Goal: Task Accomplishment & Management: Manage account settings

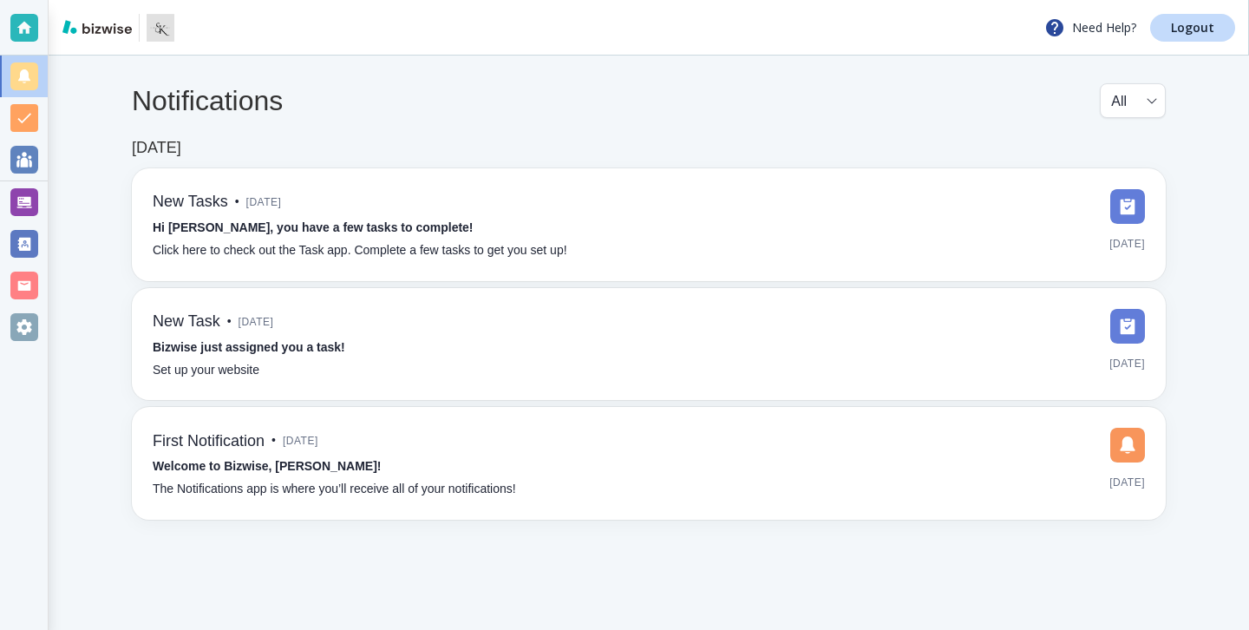
click at [50, 189] on div "Notifications All all ​ [DATE] New Tasks • [DATE] Hi [PERSON_NAME], you have a …" at bounding box center [649, 302] width 1201 height 492
click at [40, 192] on div at bounding box center [24, 202] width 48 height 42
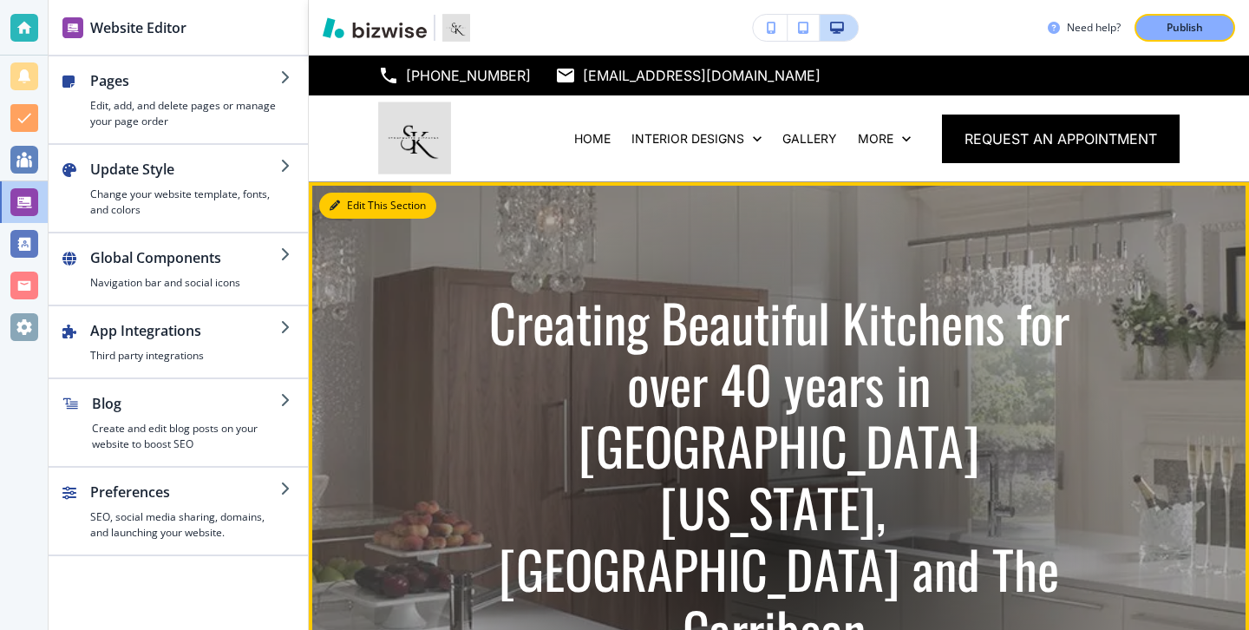
click at [352, 203] on button "Edit This Section" at bounding box center [377, 206] width 117 height 26
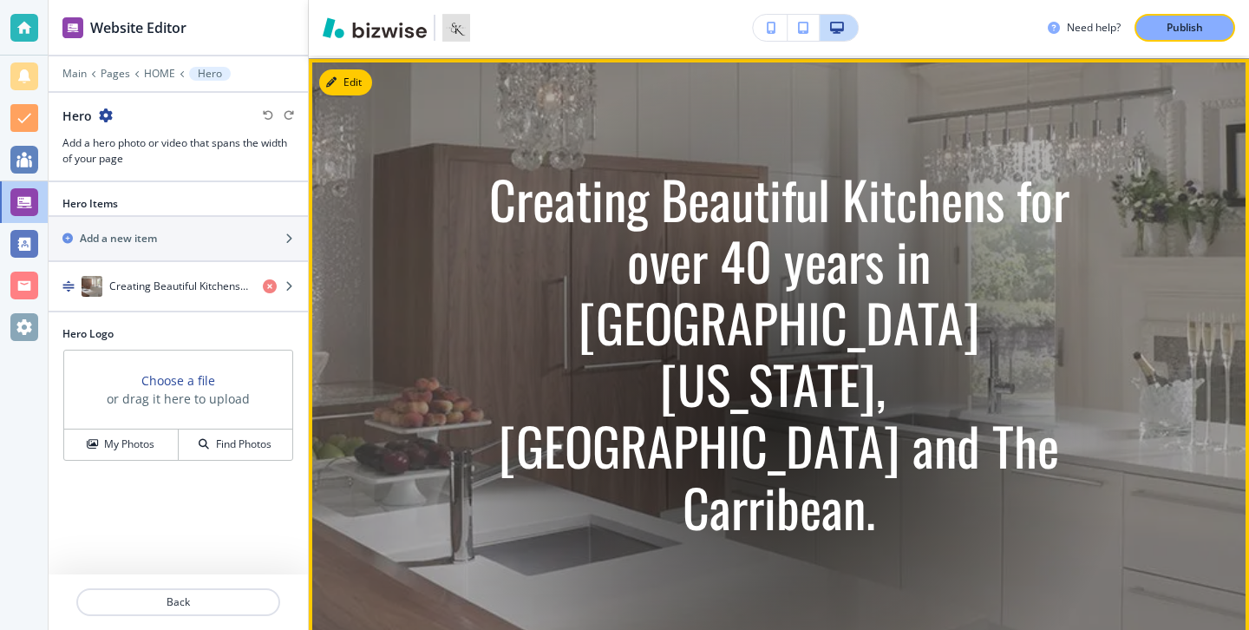
scroll to position [127, 0]
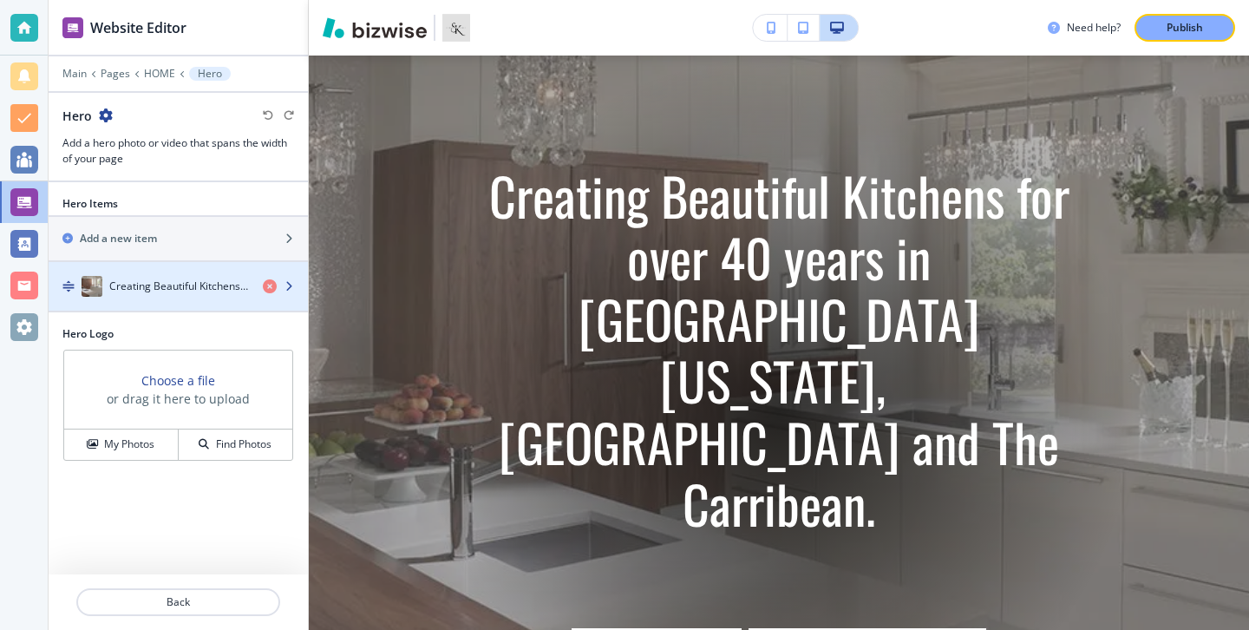
click at [207, 305] on div "button" at bounding box center [178, 304] width 259 height 14
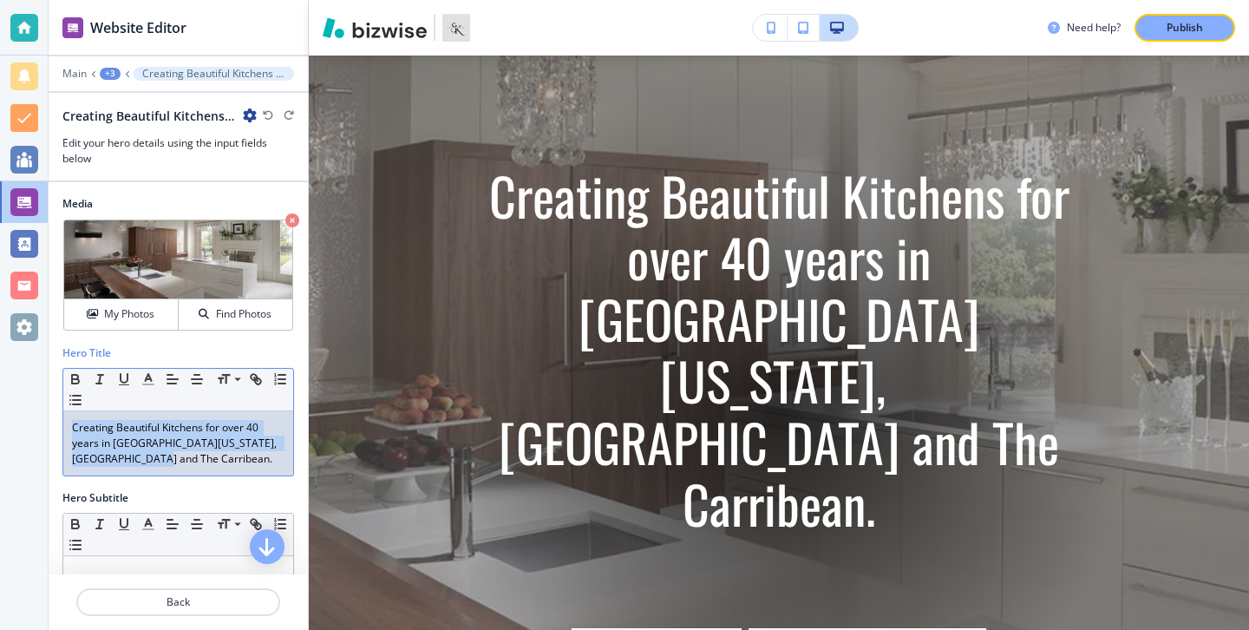
drag, startPoint x: 166, startPoint y: 466, endPoint x: 66, endPoint y: 414, distance: 112.5
click at [66, 414] on div "Creating Beautiful Kitchens for over 40 years in South Florida, New England and…" at bounding box center [178, 443] width 230 height 64
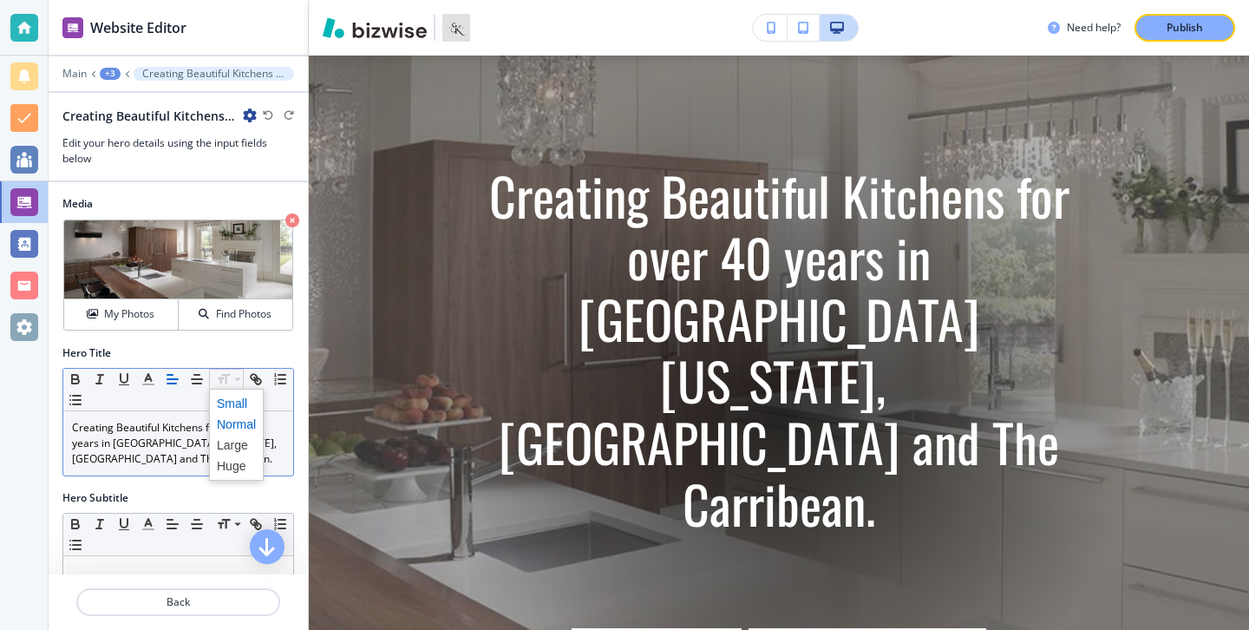
click at [232, 403] on span at bounding box center [236, 403] width 39 height 21
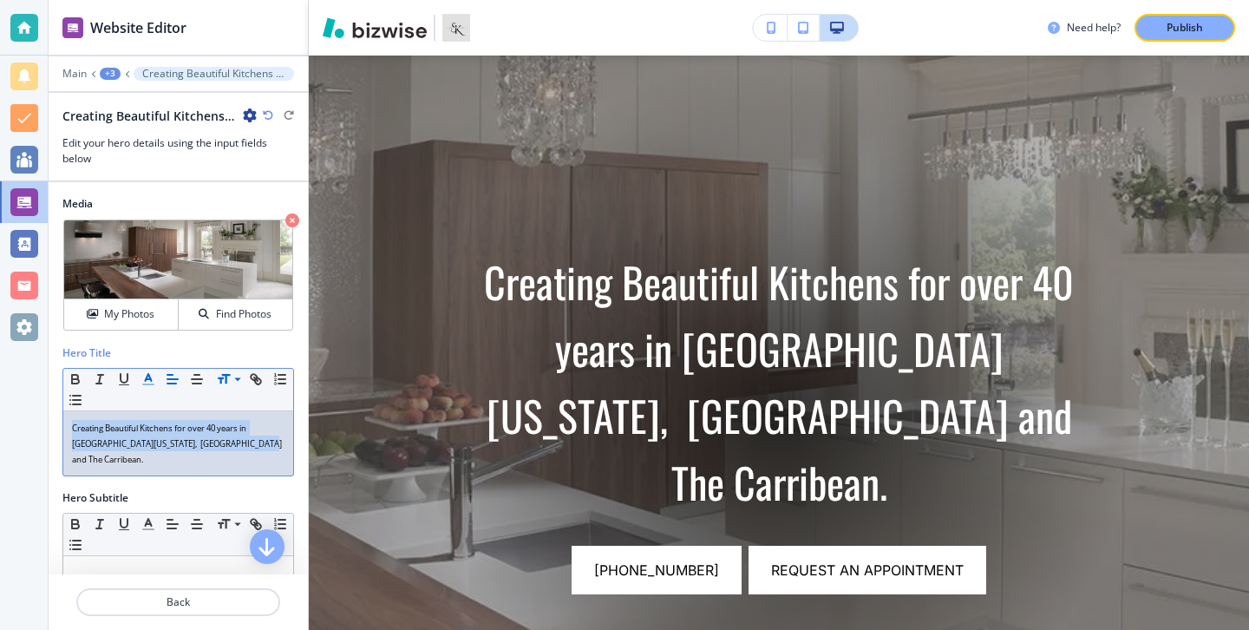
click at [142, 376] on icon "button" at bounding box center [149, 379] width 16 height 16
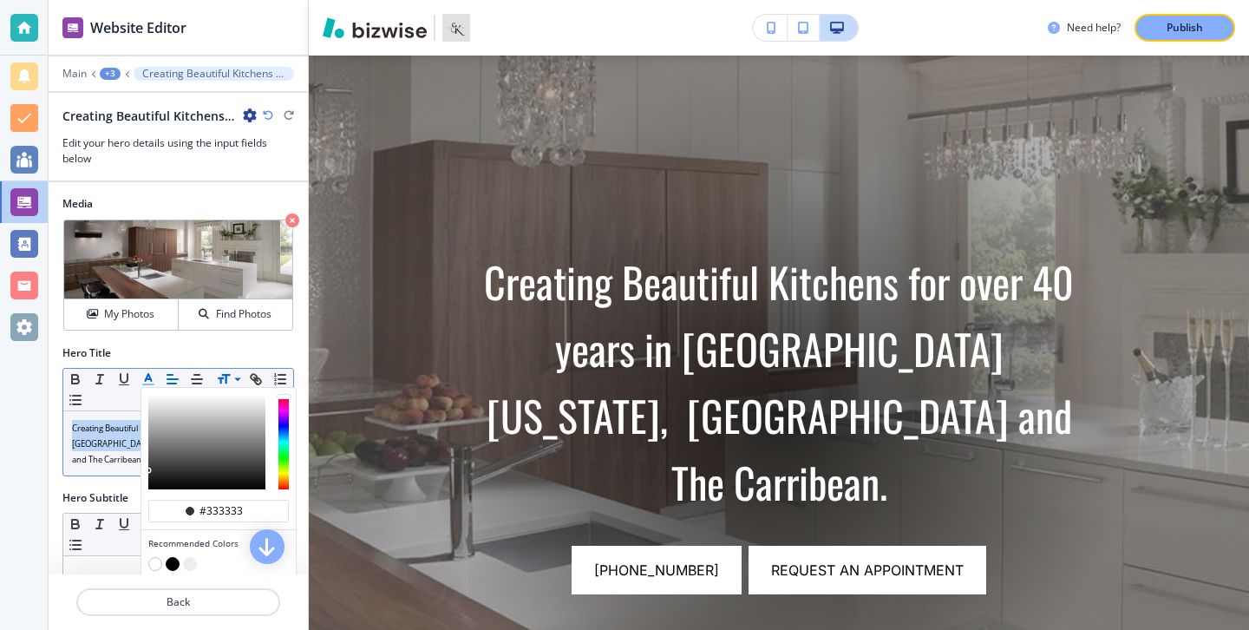
click at [146, 374] on icon "button" at bounding box center [149, 379] width 16 height 16
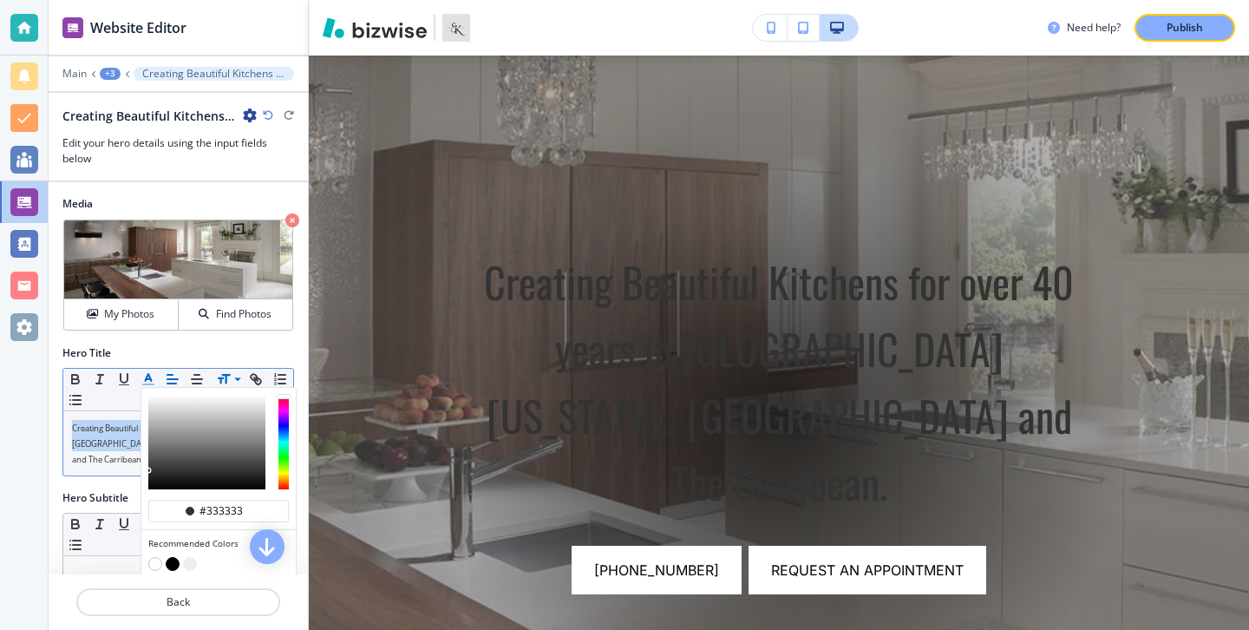
click at [157, 561] on button "button" at bounding box center [155, 564] width 14 height 14
type input "#ffffff"
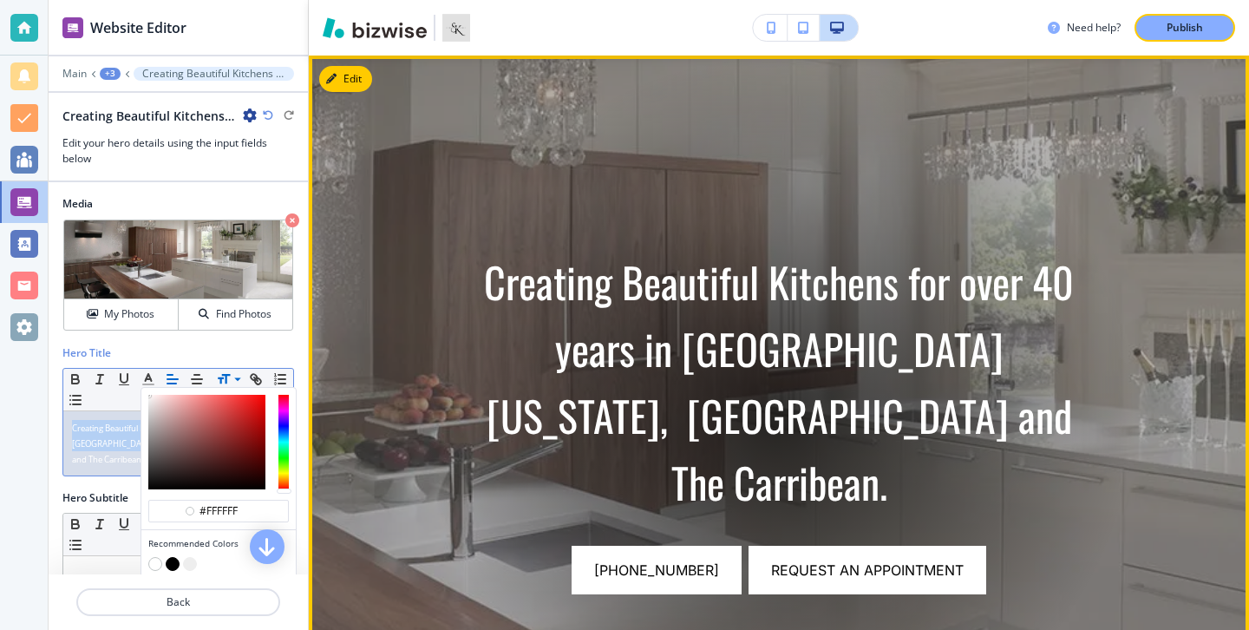
click at [365, 75] on button "Edit" at bounding box center [345, 79] width 53 height 26
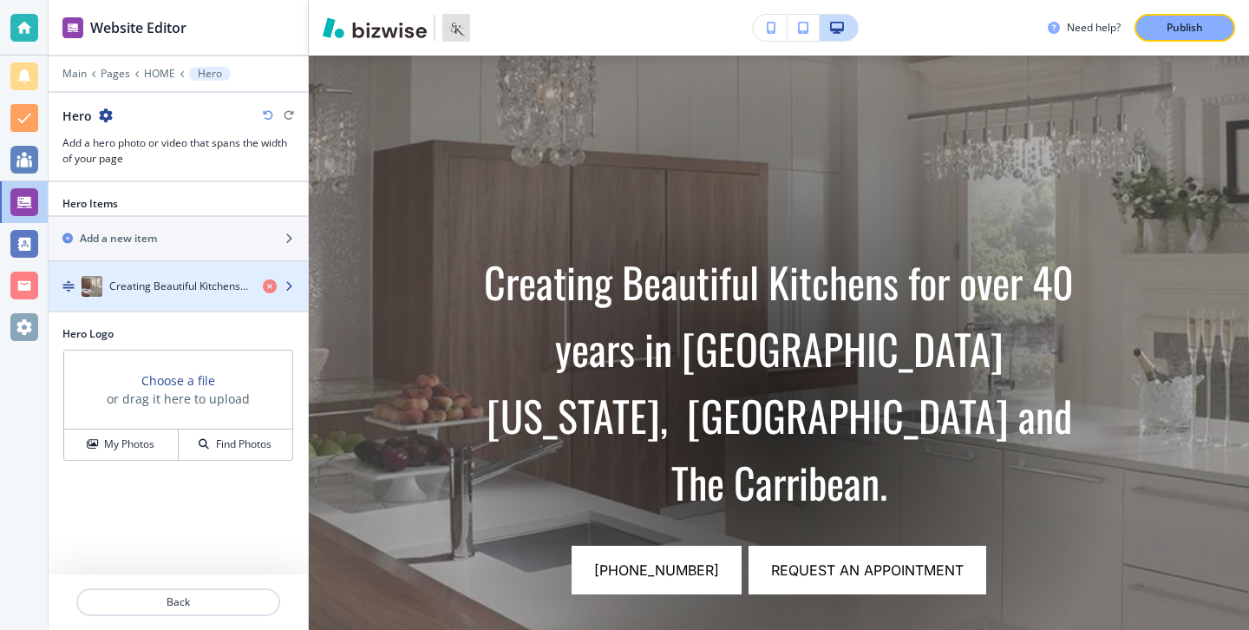
click at [149, 282] on h4 "Creating Beautiful Kitchens for over 40 years in South Florida, New England and…" at bounding box center [179, 287] width 140 height 16
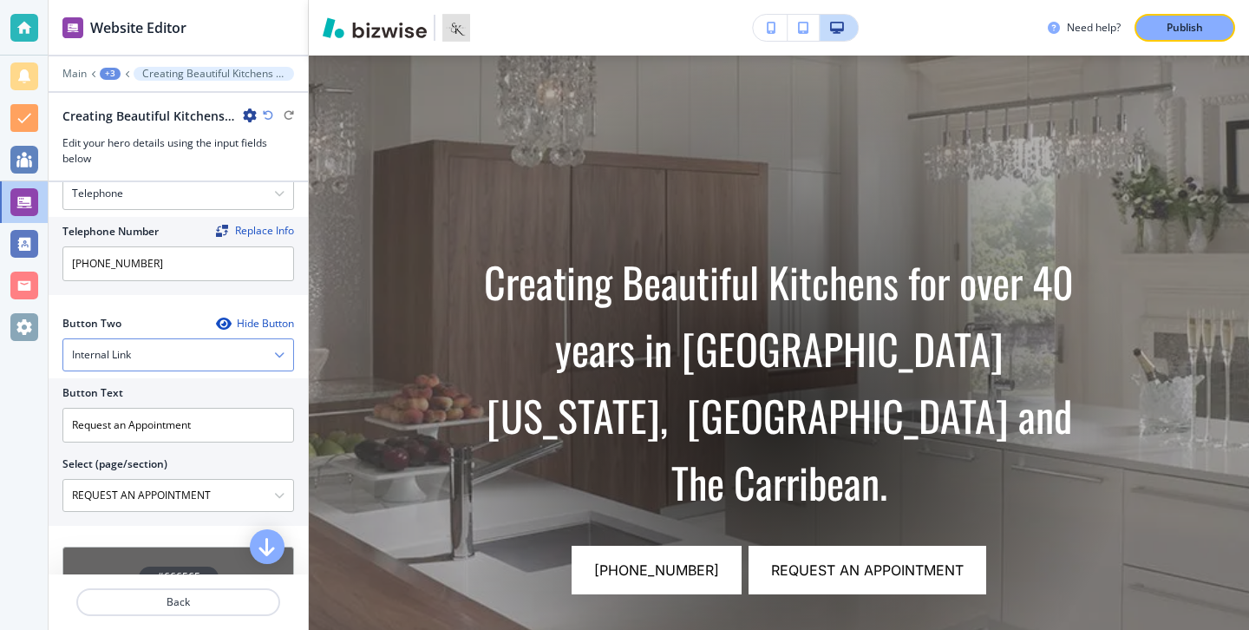
scroll to position [705, 0]
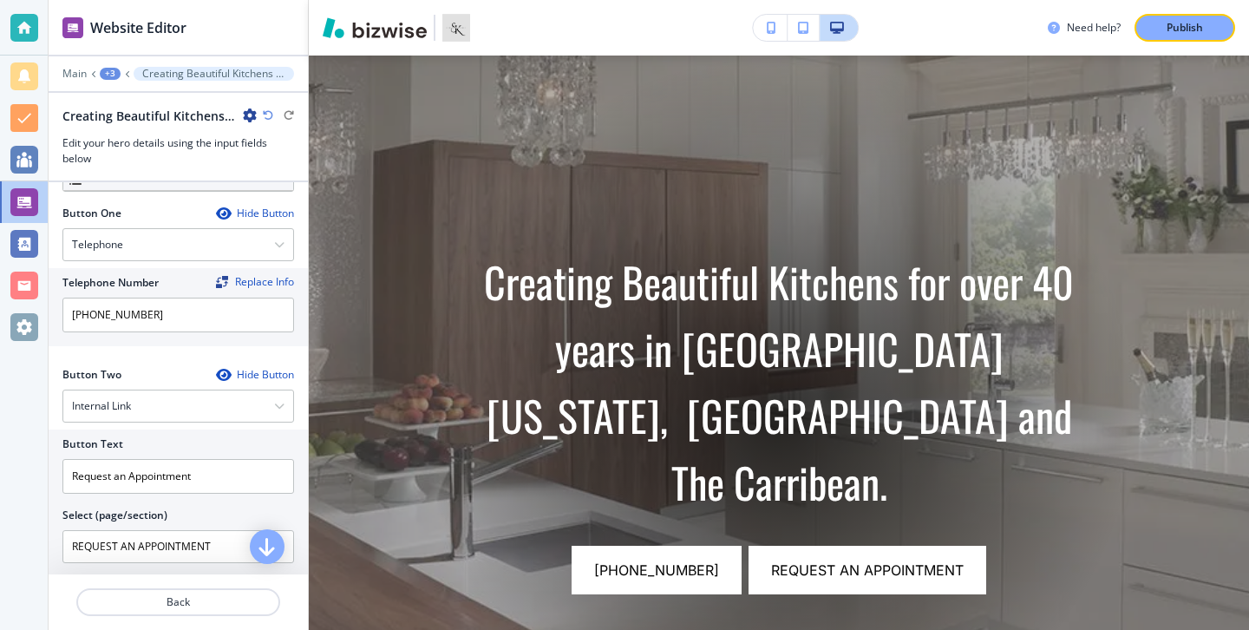
click at [220, 219] on icon "button" at bounding box center [223, 214] width 14 height 14
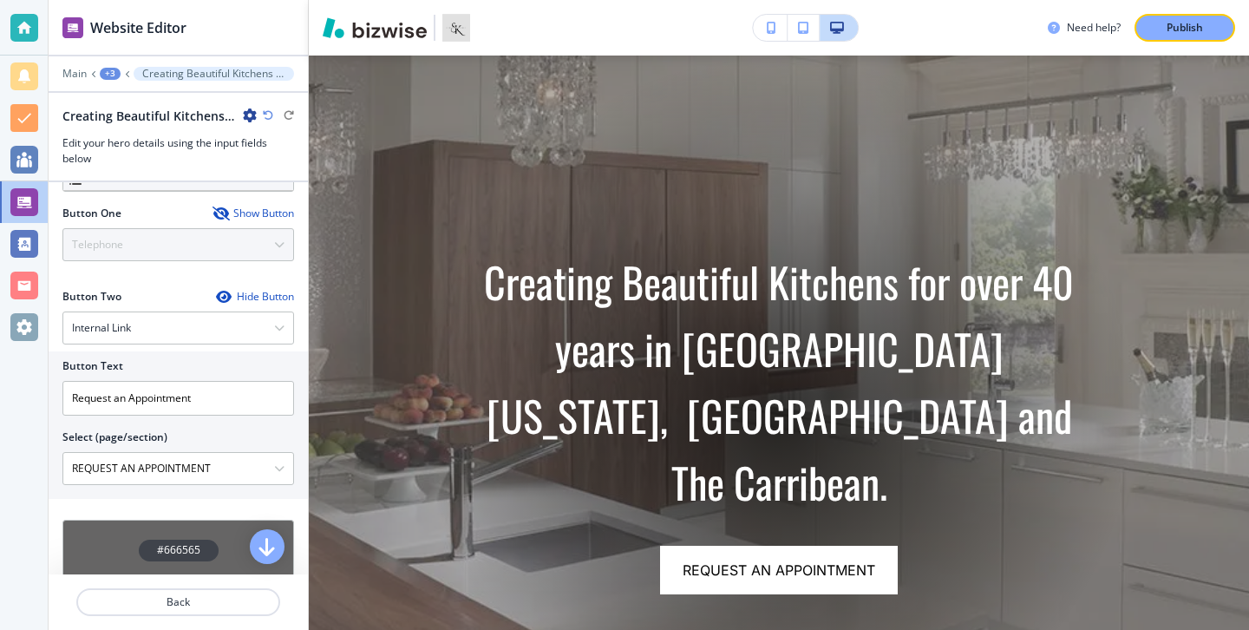
click at [237, 302] on div "Hide Button" at bounding box center [255, 297] width 78 height 14
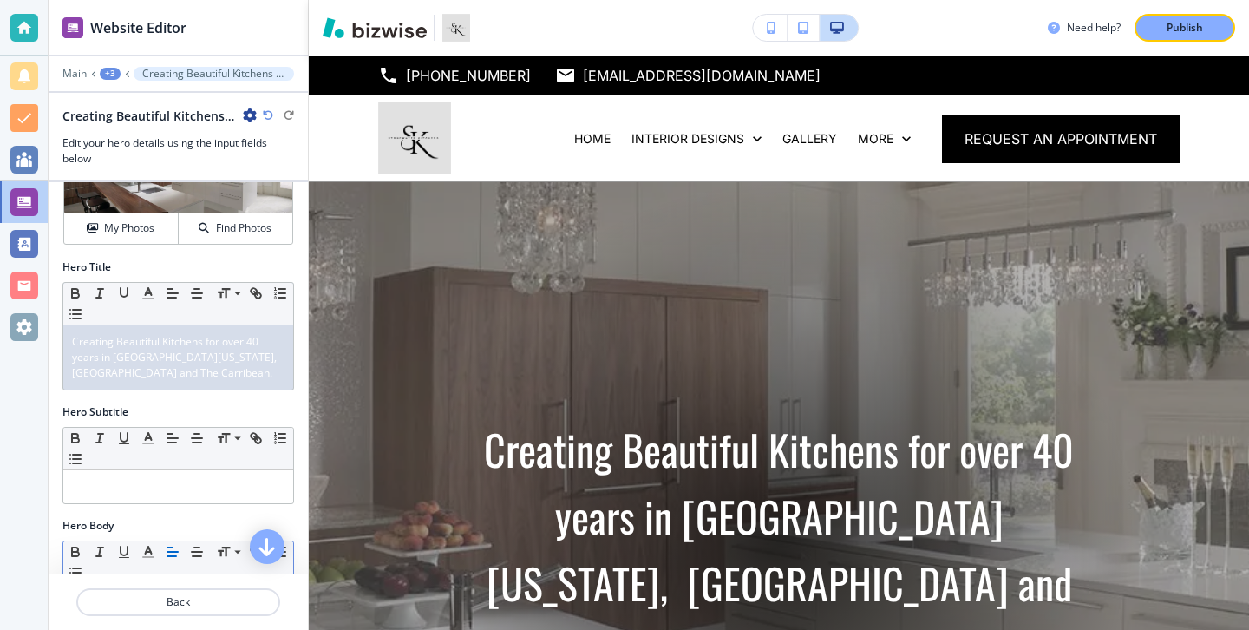
scroll to position [0, 0]
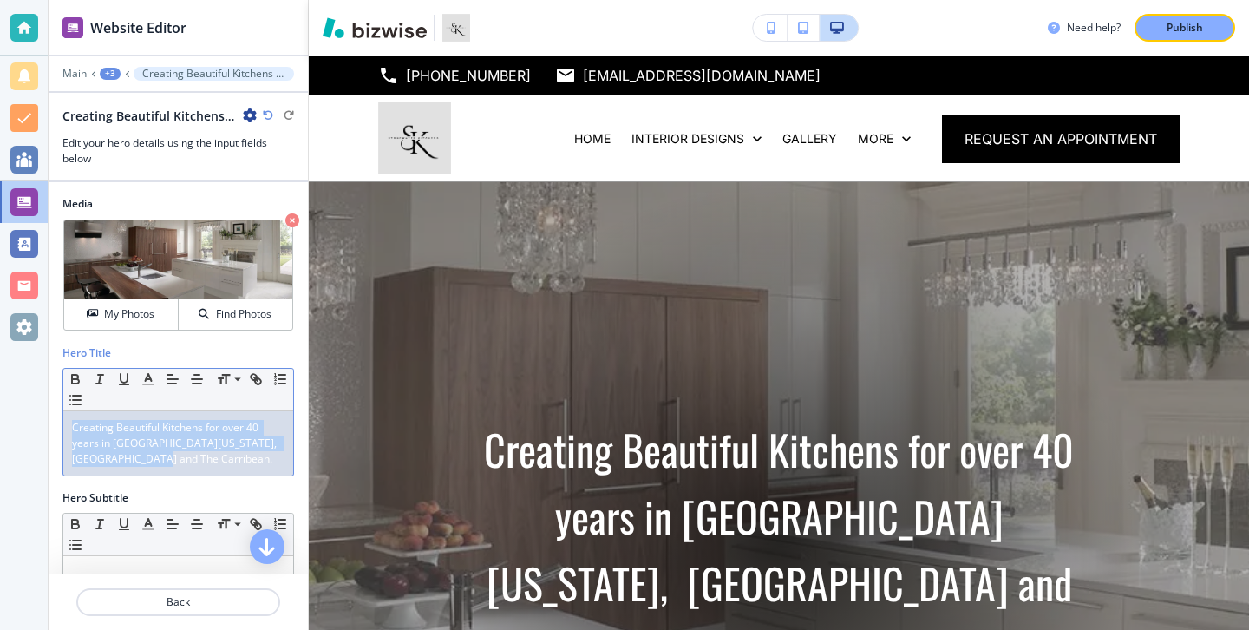
drag, startPoint x: 193, startPoint y: 467, endPoint x: 39, endPoint y: 384, distance: 174.7
click at [39, 384] on div "Website Editor Main +3 Creating Beautiful Kitchens for over 40 years in South F…" at bounding box center [624, 315] width 1249 height 630
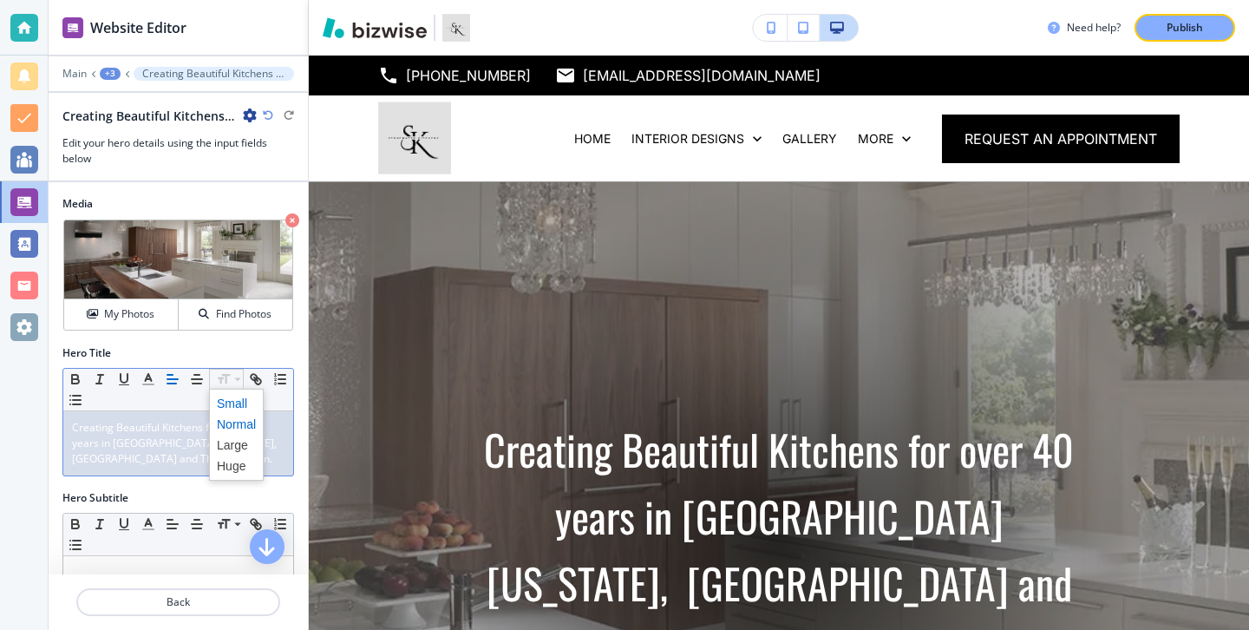
click at [234, 408] on span at bounding box center [236, 403] width 39 height 21
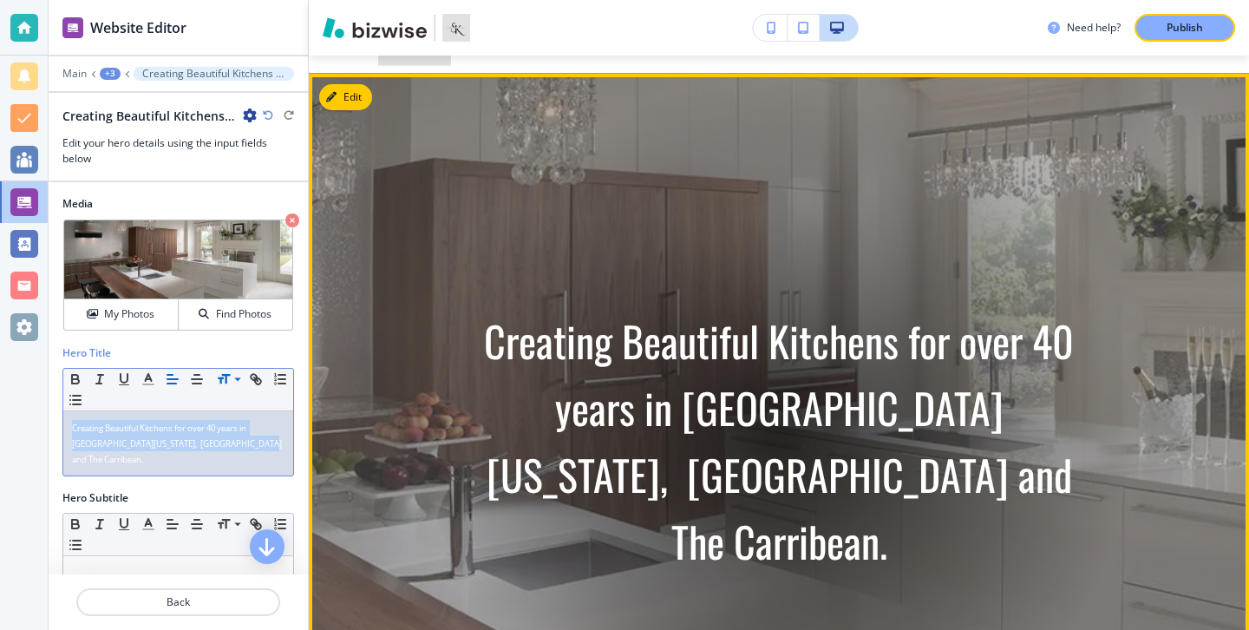
scroll to position [154, 0]
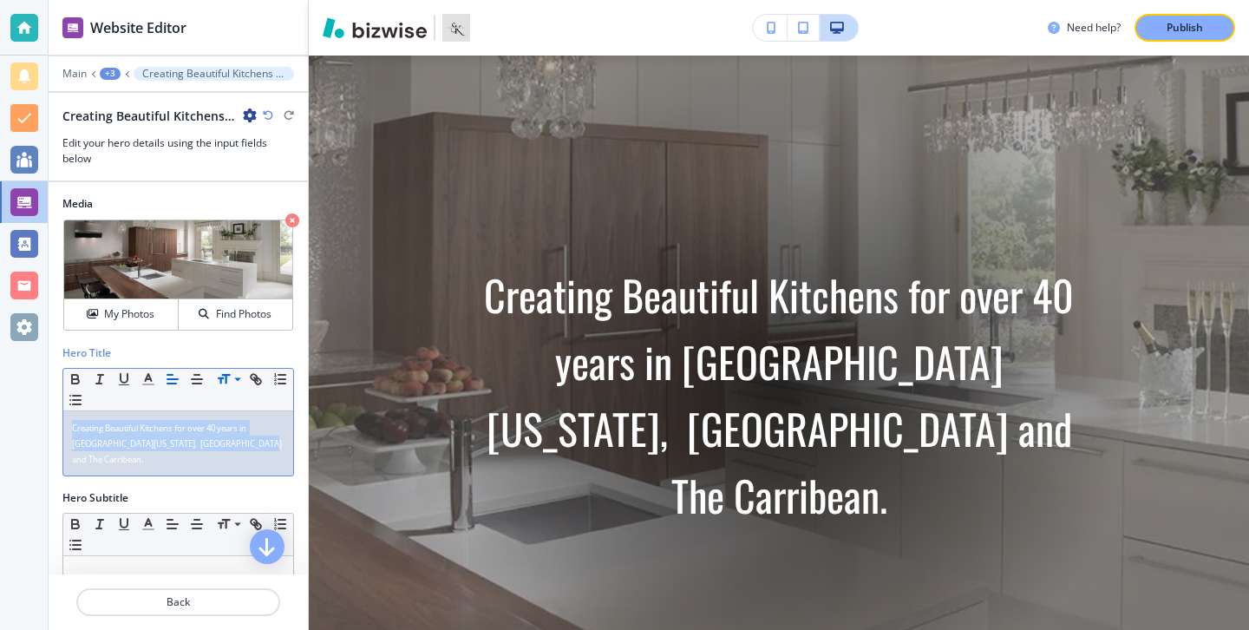
click at [249, 445] on p "Creating Beautiful Kitchens for over 40 years in South Florida, New England and…" at bounding box center [178, 443] width 213 height 47
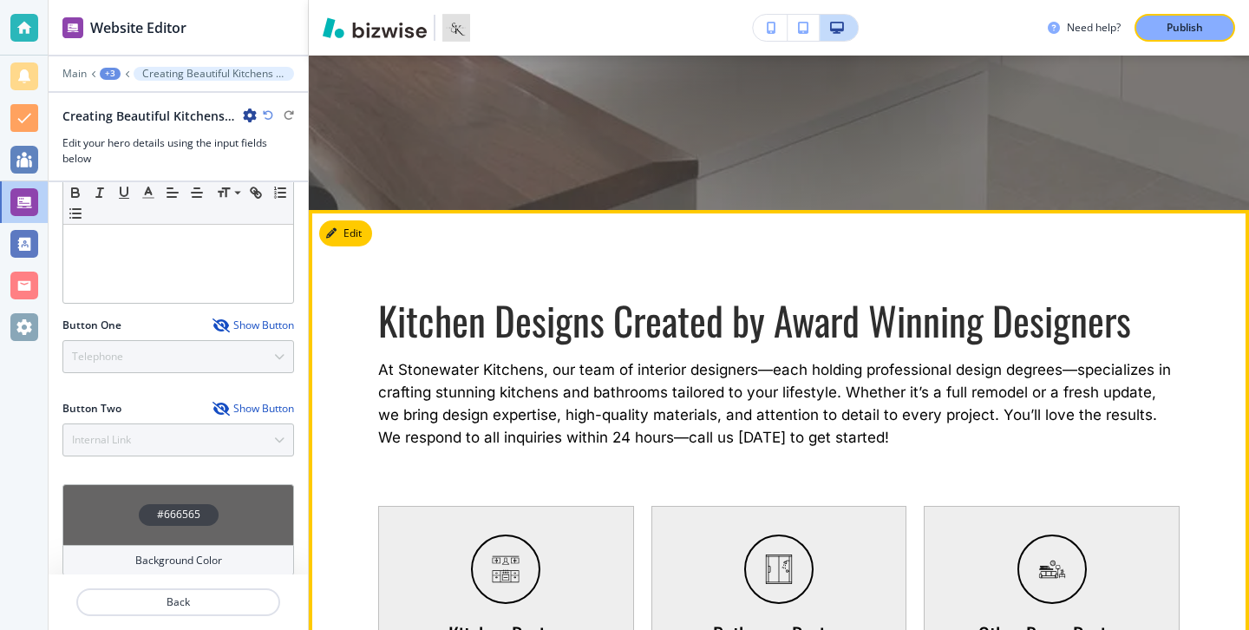
scroll to position [0, 0]
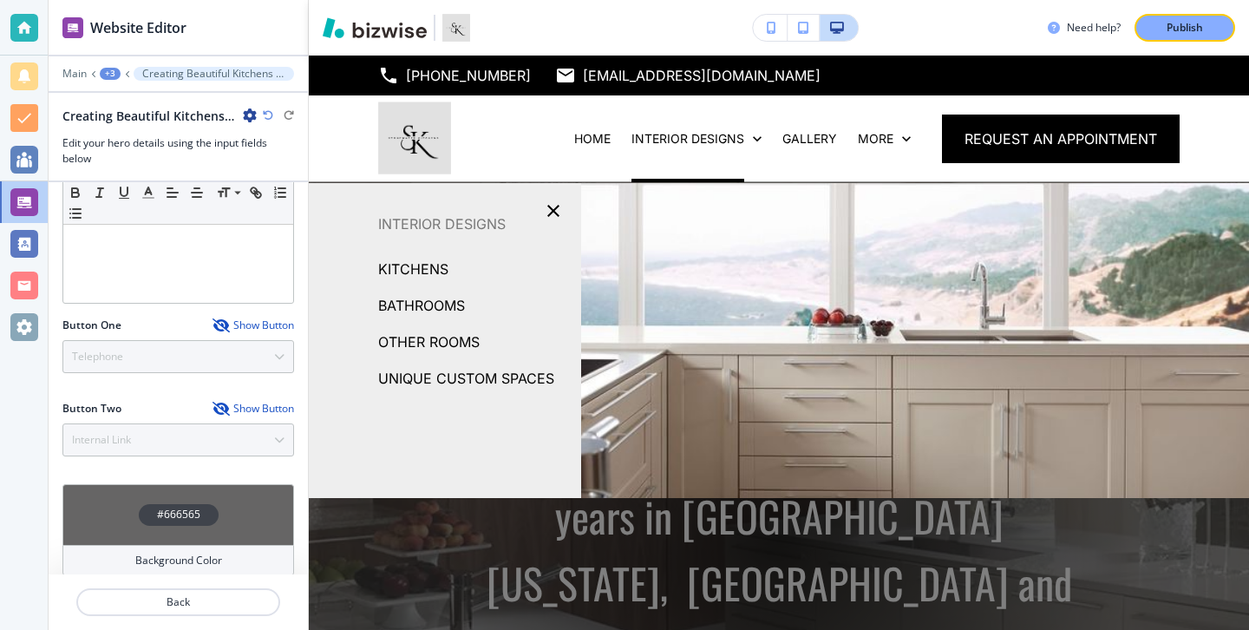
click at [344, 71] on div "Edit (954) 753-3713 stonewaterkitchens@yahoo.com South Florida, FL, USA HOME IN…" at bounding box center [779, 119] width 941 height 127
click at [357, 79] on div "Edit (954) 753-3713 stonewaterkitchens@yahoo.com South Florida, FL, USA HOME IN…" at bounding box center [779, 119] width 941 height 127
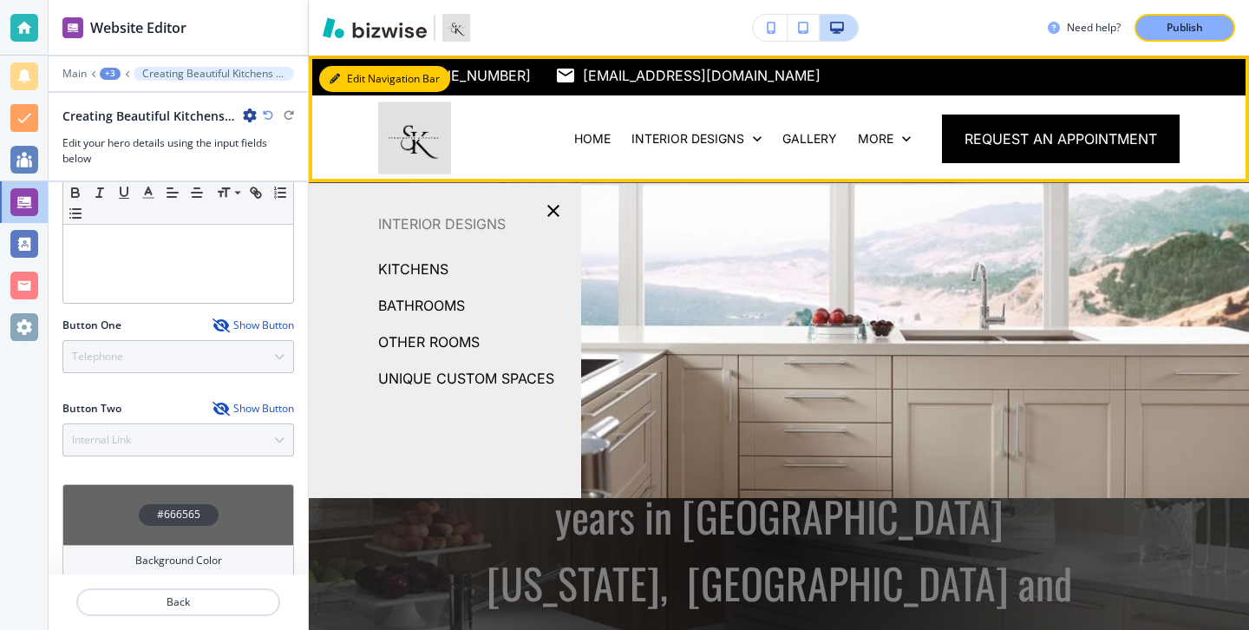
click at [345, 87] on div "Edit Navigation Bar (954) 753-3713 stonewaterkitchens@yahoo.com South Florida, …" at bounding box center [779, 119] width 941 height 127
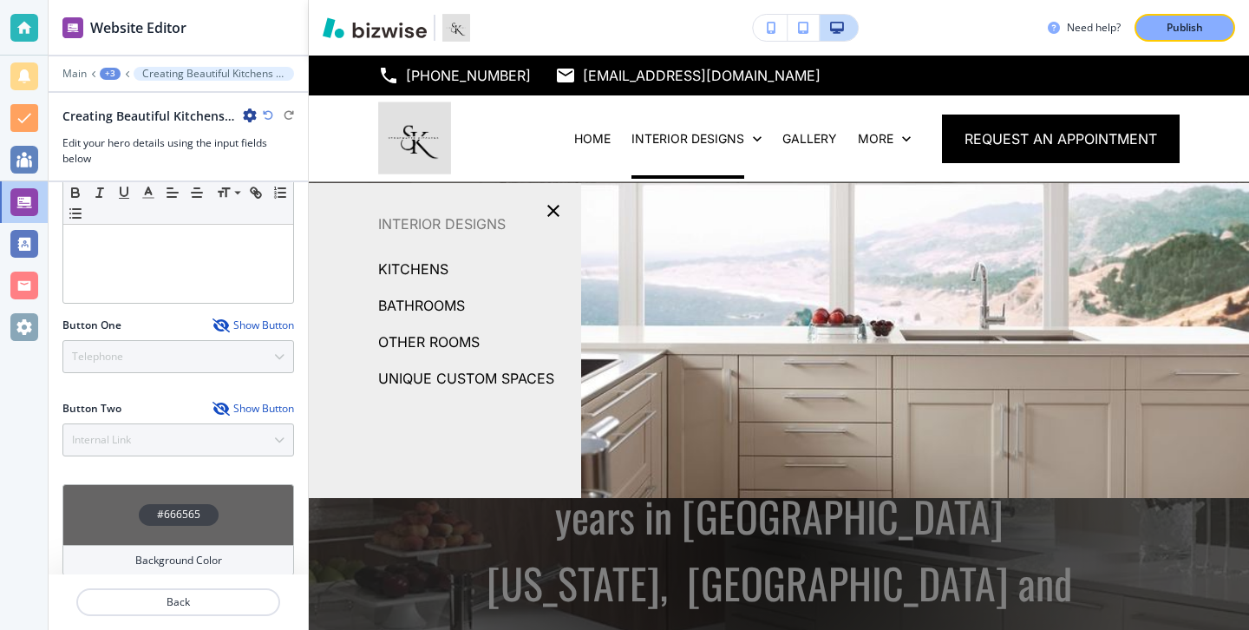
click at [331, 71] on div "Edit (954) 753-3713 stonewaterkitchens@yahoo.com South Florida, FL, USA HOME IN…" at bounding box center [779, 119] width 941 height 127
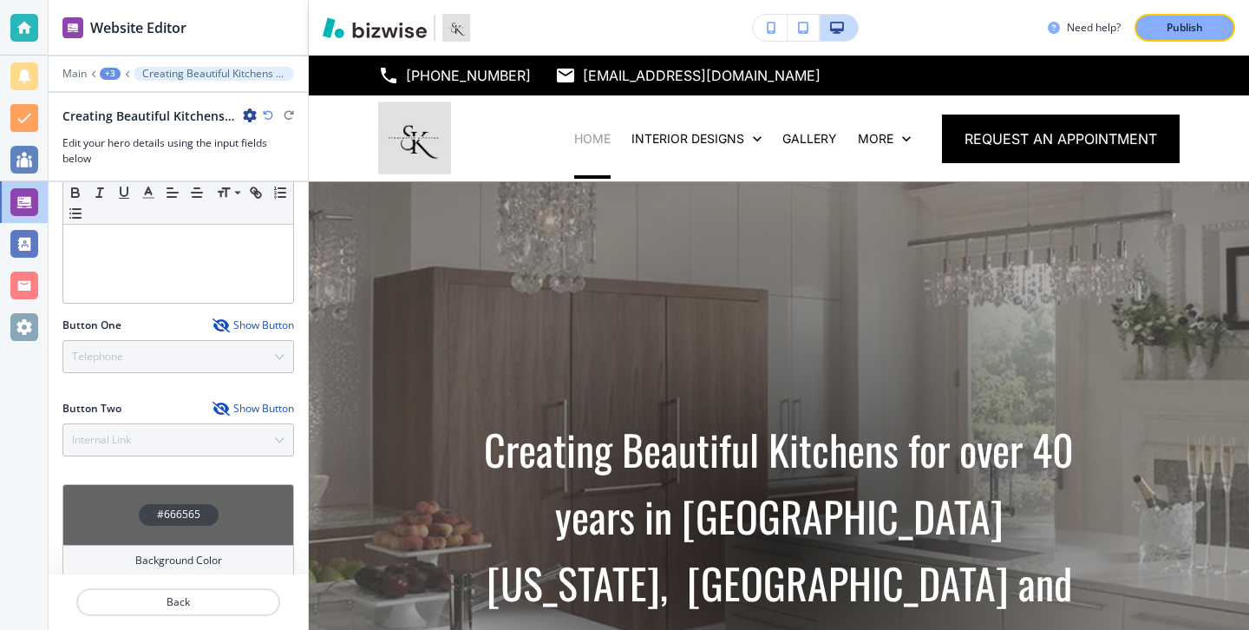
click at [582, 141] on p "HOME" at bounding box center [592, 138] width 36 height 17
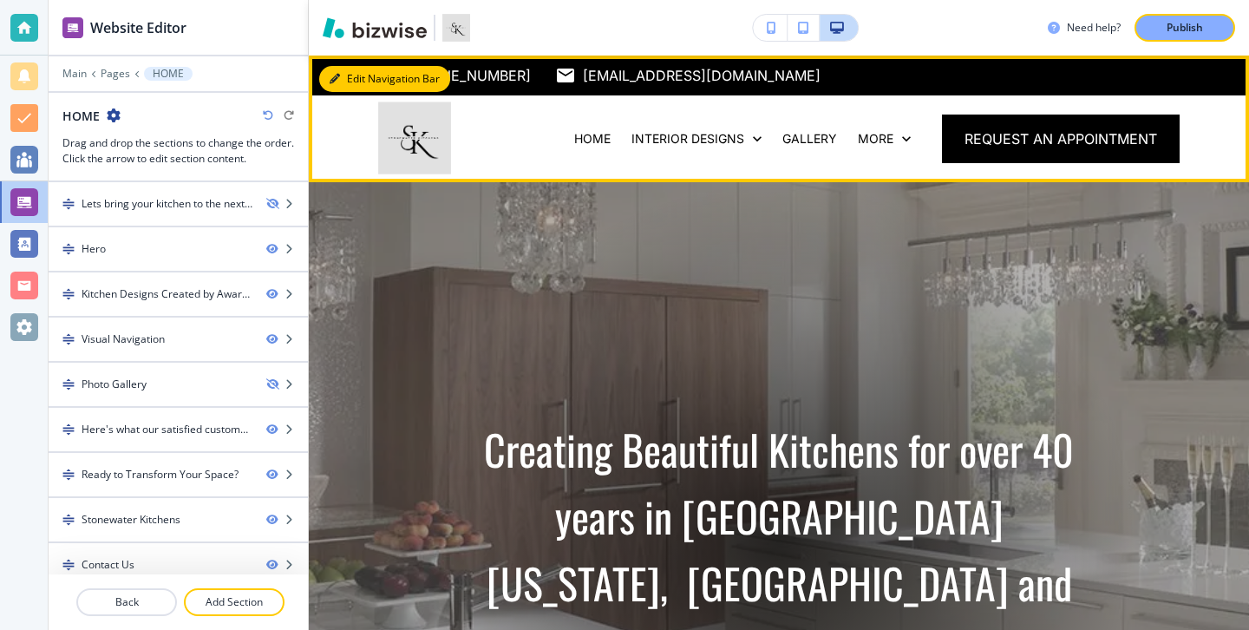
click at [333, 74] on icon "button" at bounding box center [335, 79] width 10 height 10
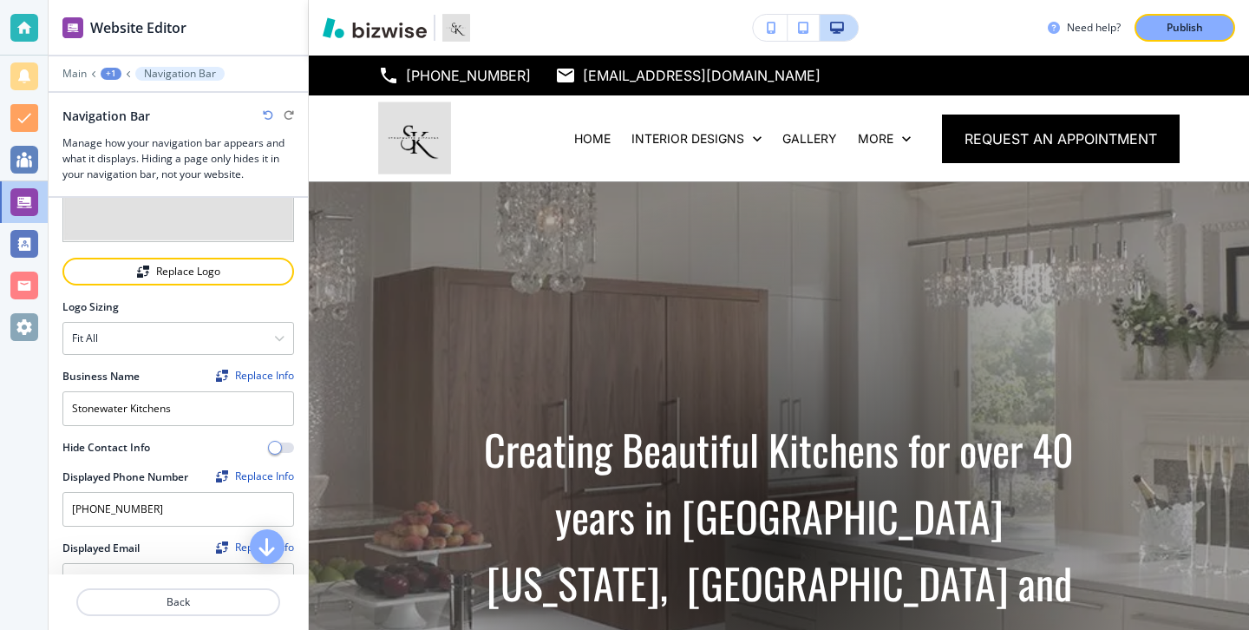
scroll to position [176, 0]
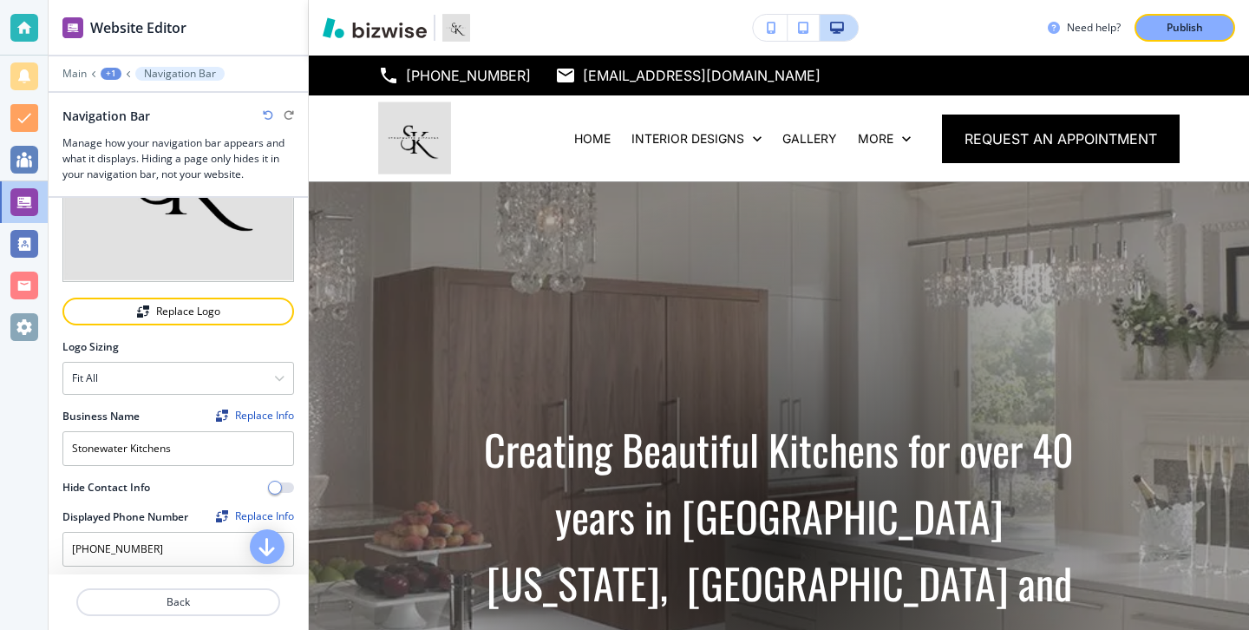
click at [200, 356] on div at bounding box center [178, 358] width 232 height 7
click at [200, 372] on div "Fit all" at bounding box center [178, 378] width 230 height 31
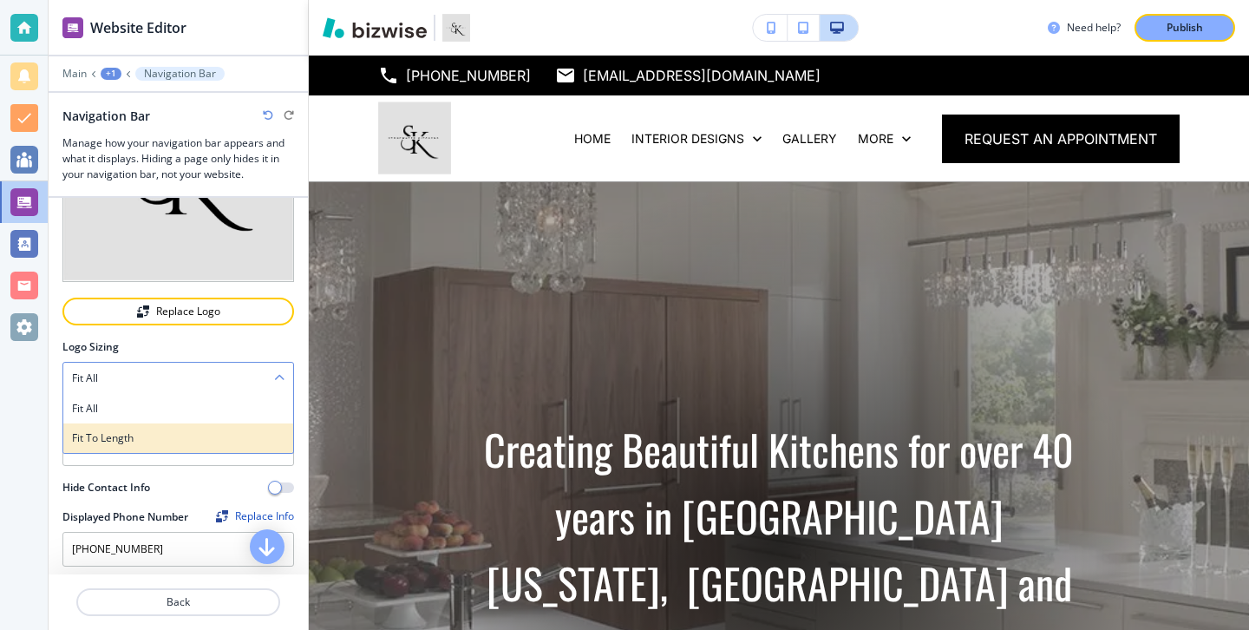
click at [200, 432] on h4 "Fit to length" at bounding box center [178, 438] width 213 height 16
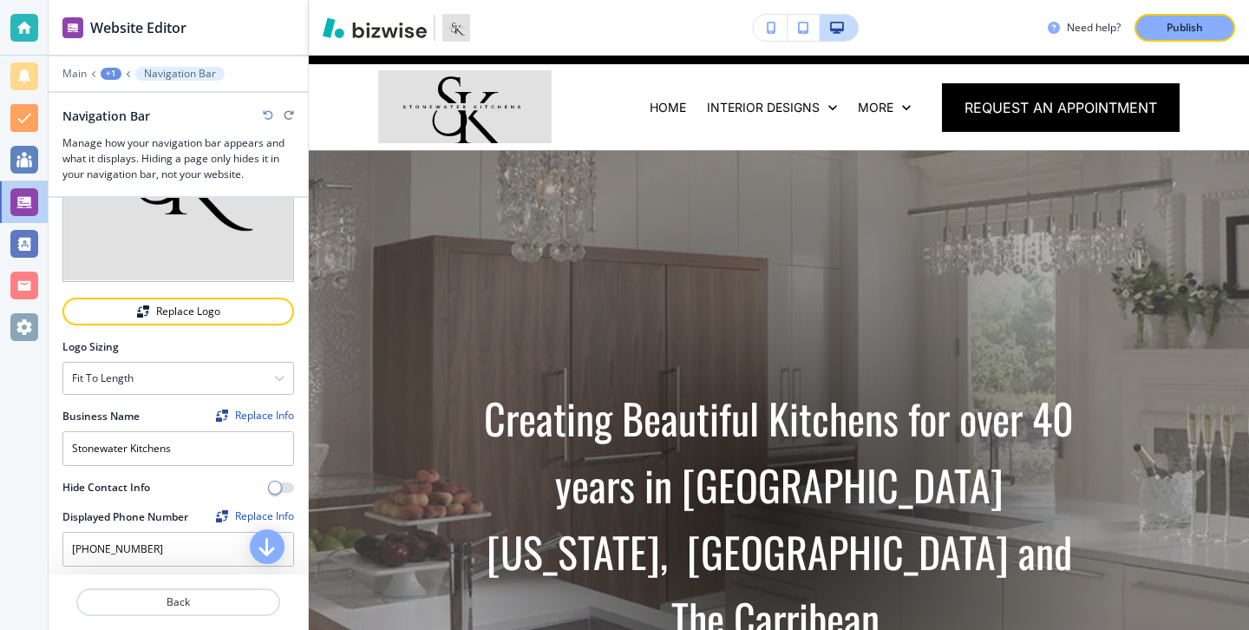
scroll to position [0, 0]
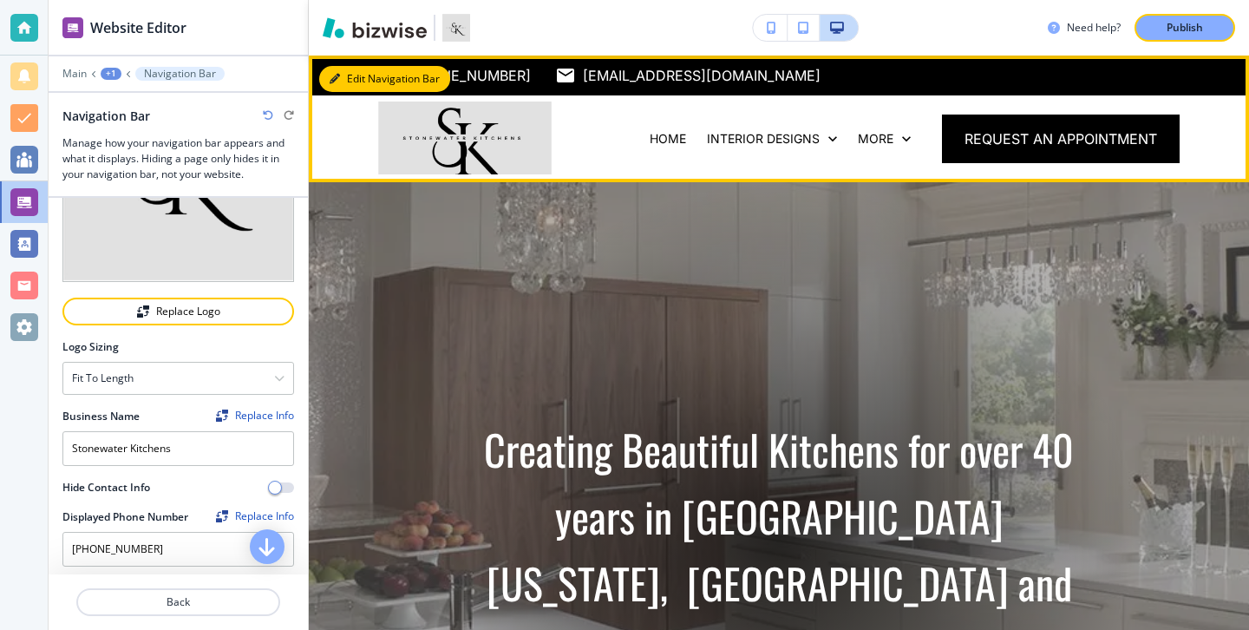
click at [348, 88] on button "Edit Navigation Bar" at bounding box center [384, 79] width 131 height 26
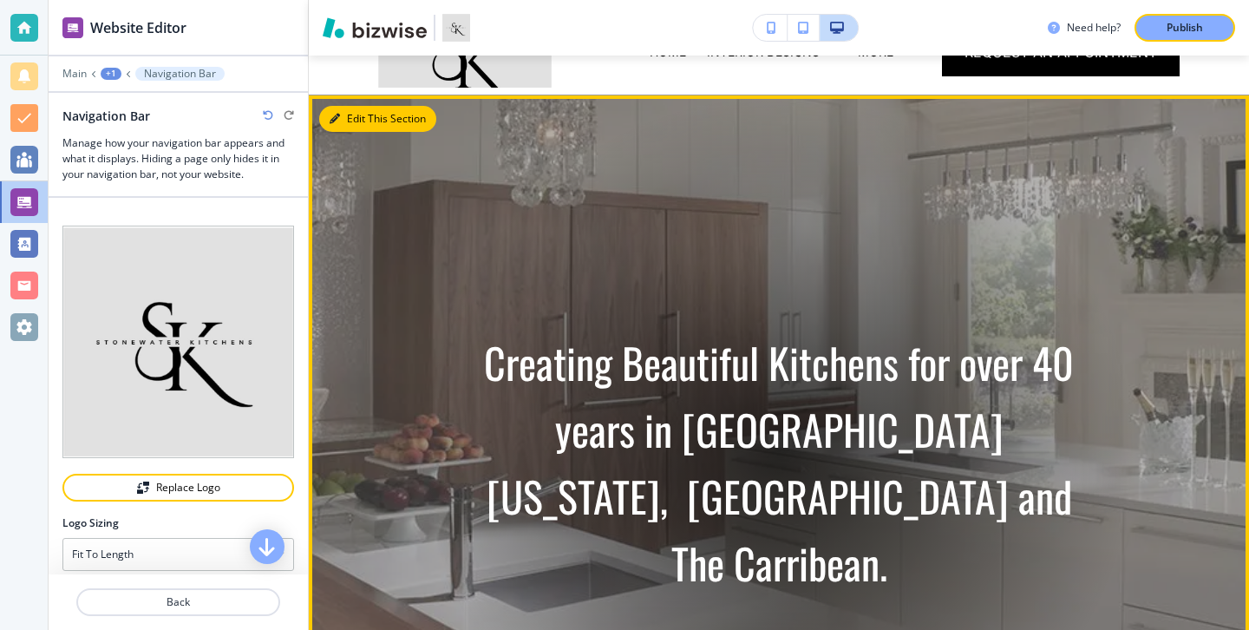
click at [360, 120] on button "Edit This Section" at bounding box center [377, 119] width 117 height 26
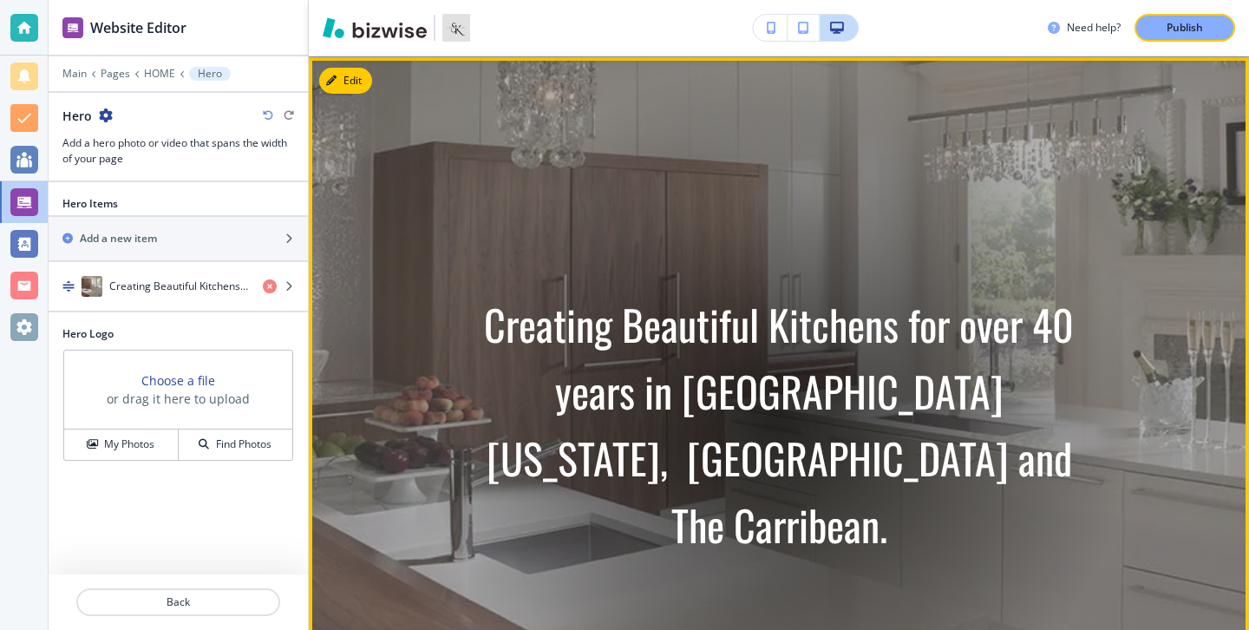
scroll to position [127, 0]
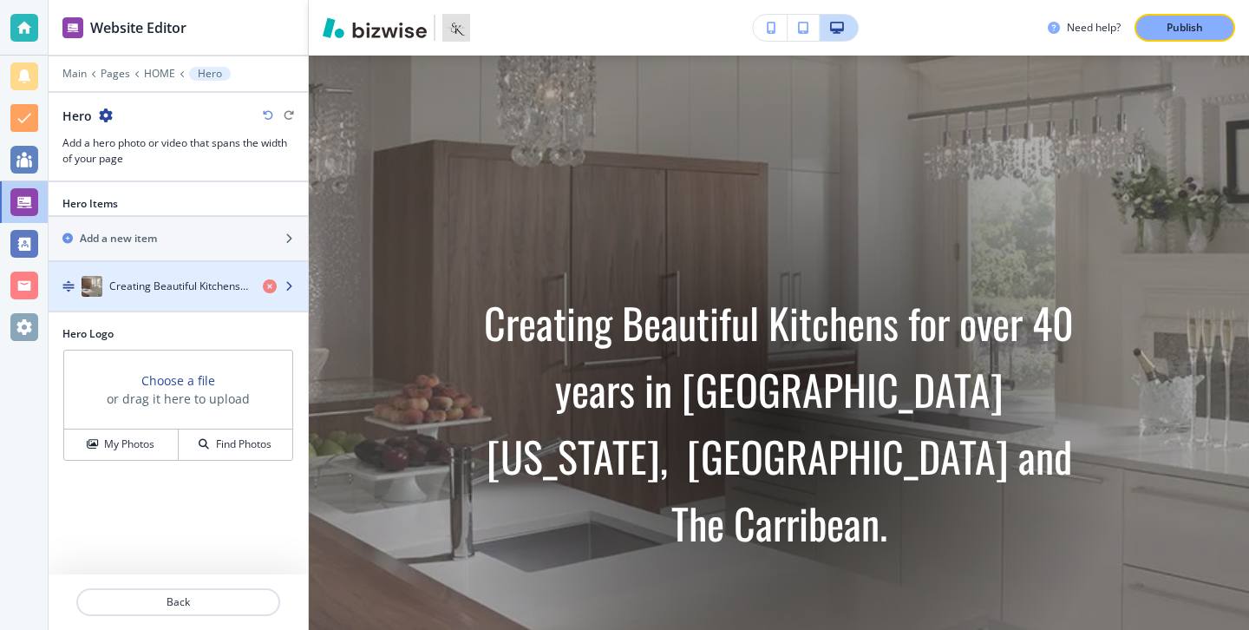
click at [198, 301] on div "button" at bounding box center [178, 304] width 259 height 14
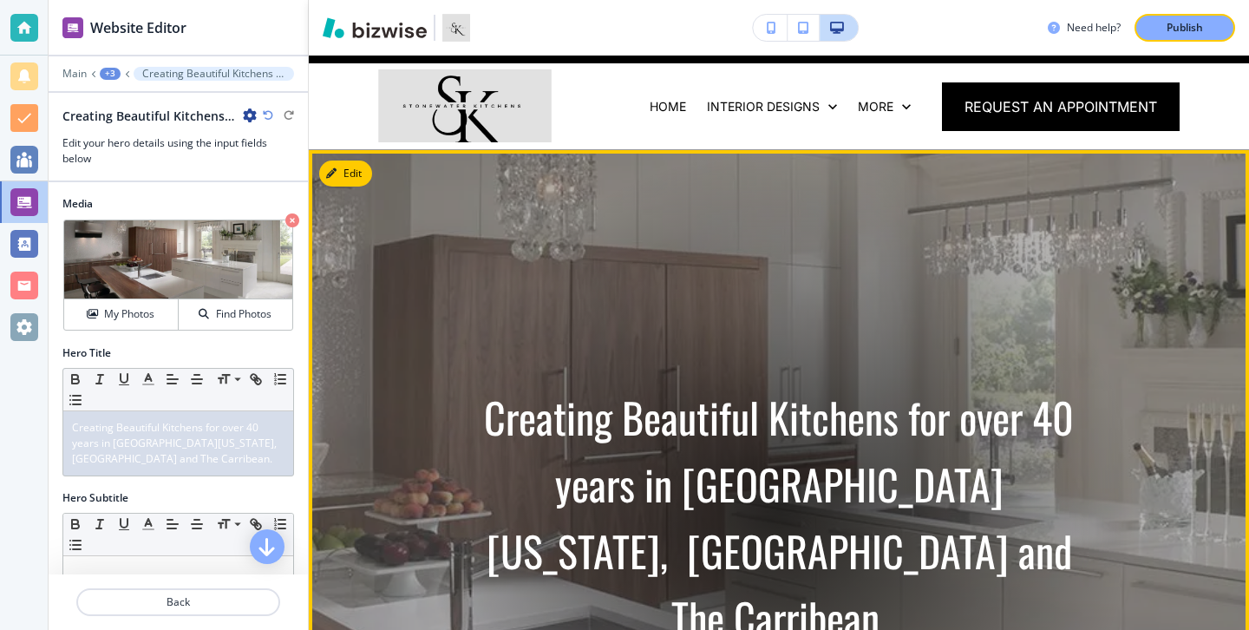
scroll to position [0, 0]
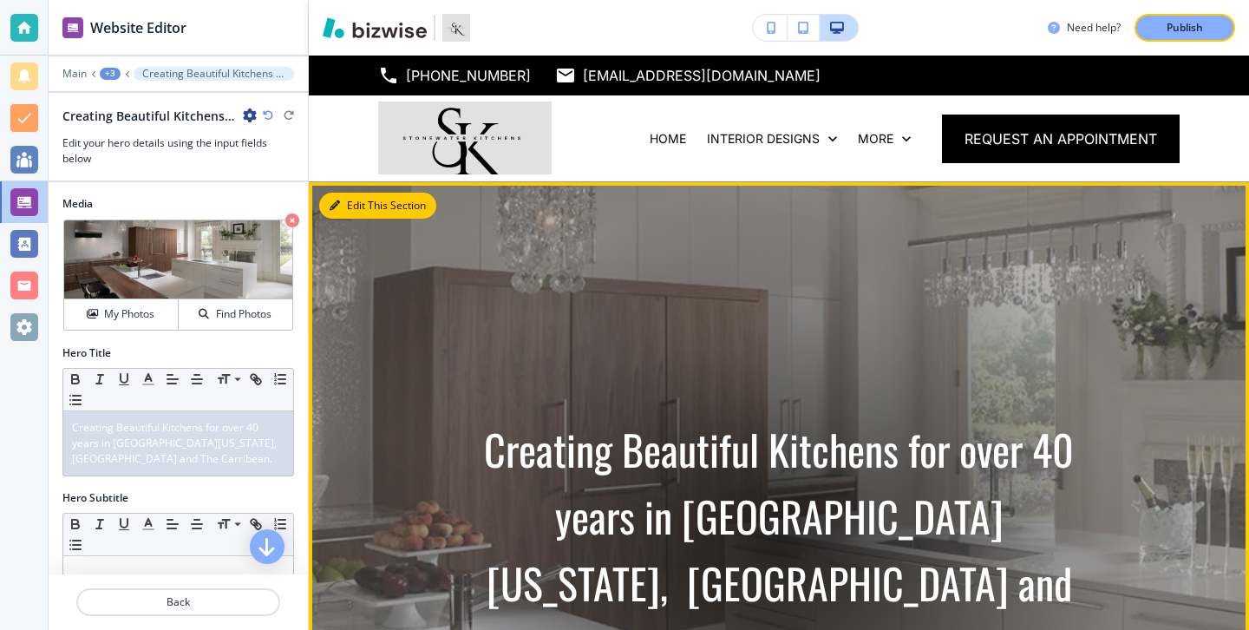
click at [351, 205] on button "Edit This Section" at bounding box center [377, 206] width 117 height 26
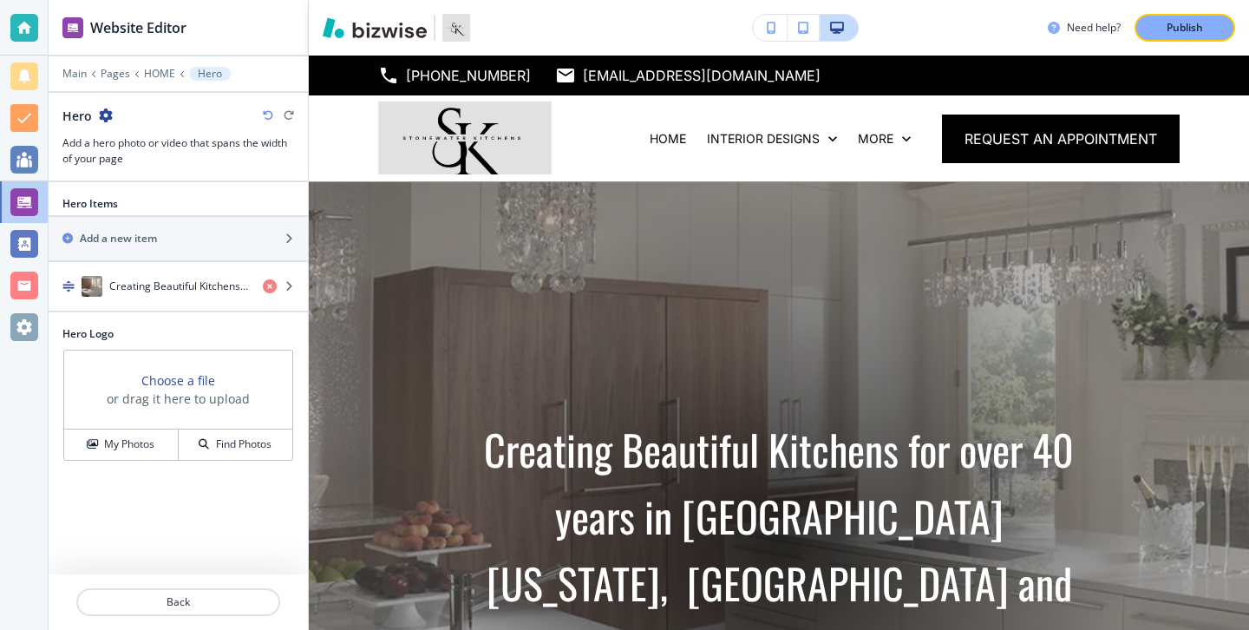
click at [86, 73] on div "Main Pages HOME Hero" at bounding box center [178, 74] width 232 height 14
click at [81, 73] on p "Main" at bounding box center [74, 74] width 24 height 12
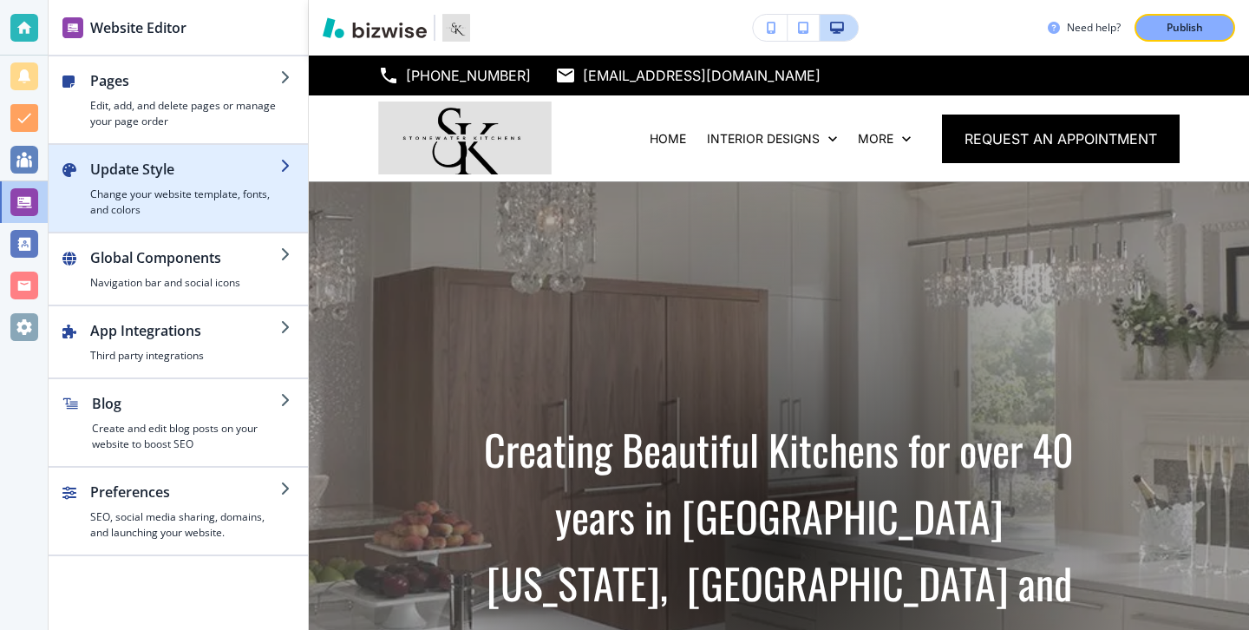
click at [137, 185] on div "button" at bounding box center [185, 183] width 190 height 7
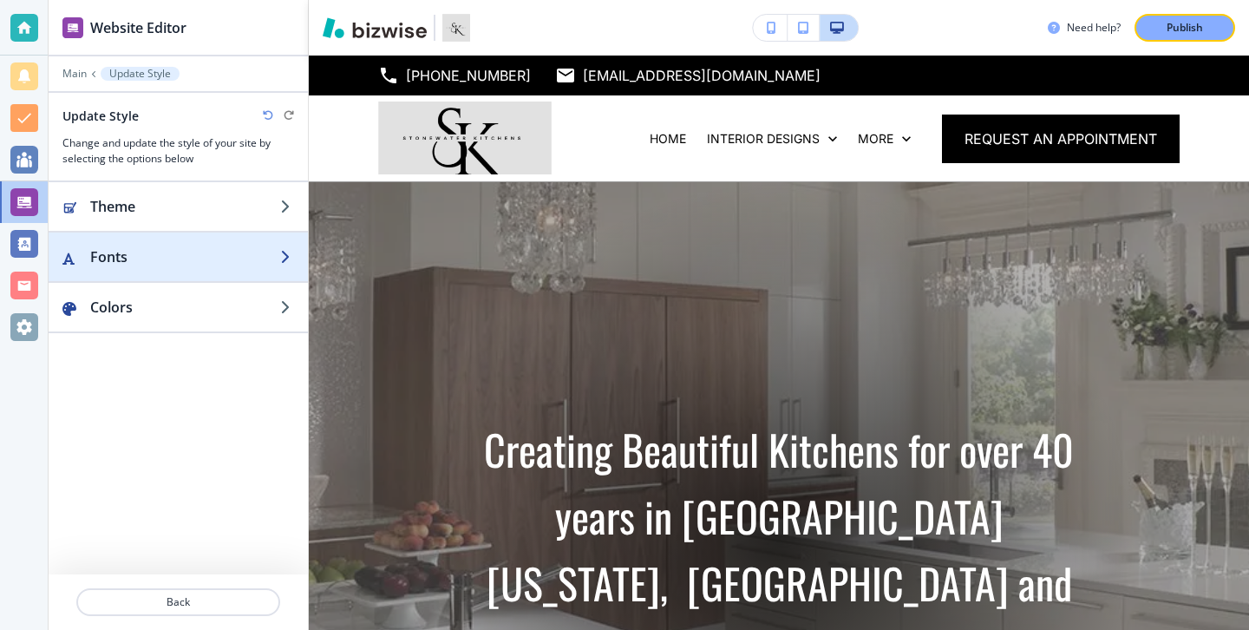
click at [226, 251] on h2 "Fonts" at bounding box center [185, 256] width 190 height 21
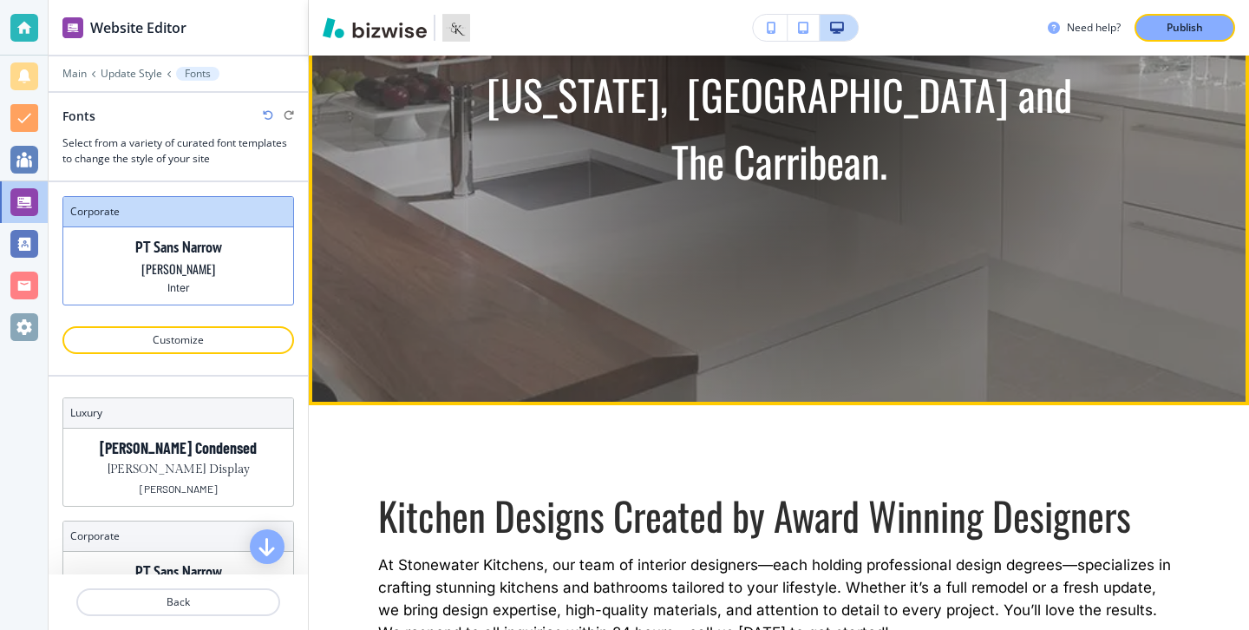
scroll to position [499, 0]
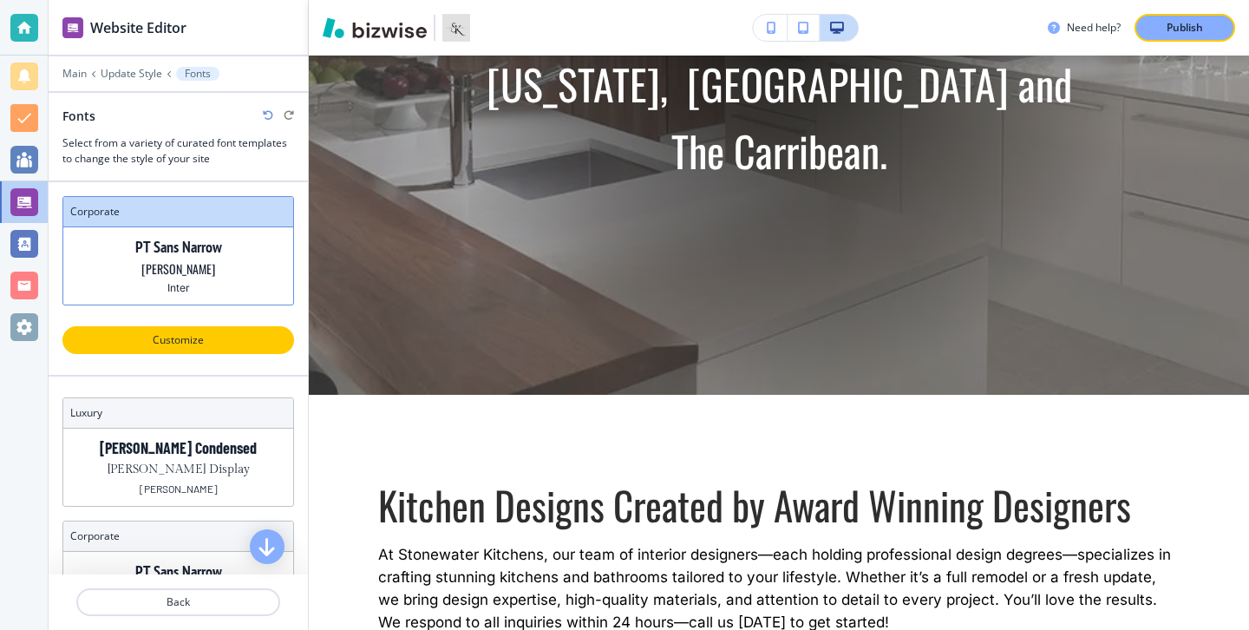
click at [247, 331] on button "Customize" at bounding box center [178, 340] width 232 height 28
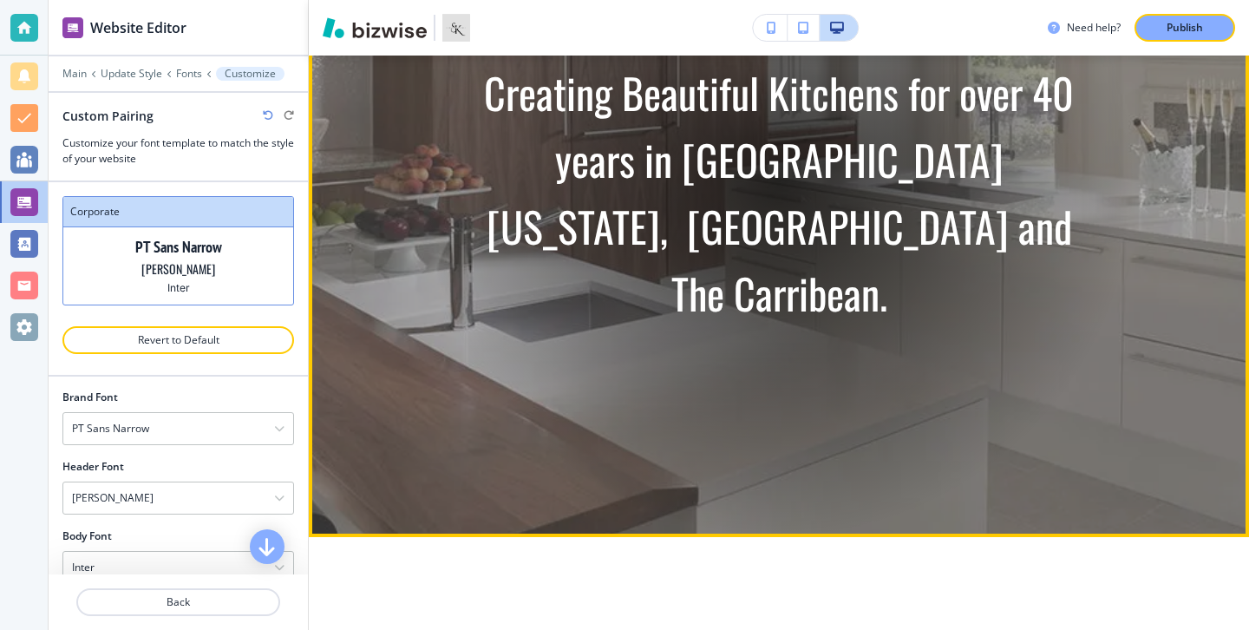
scroll to position [339, 0]
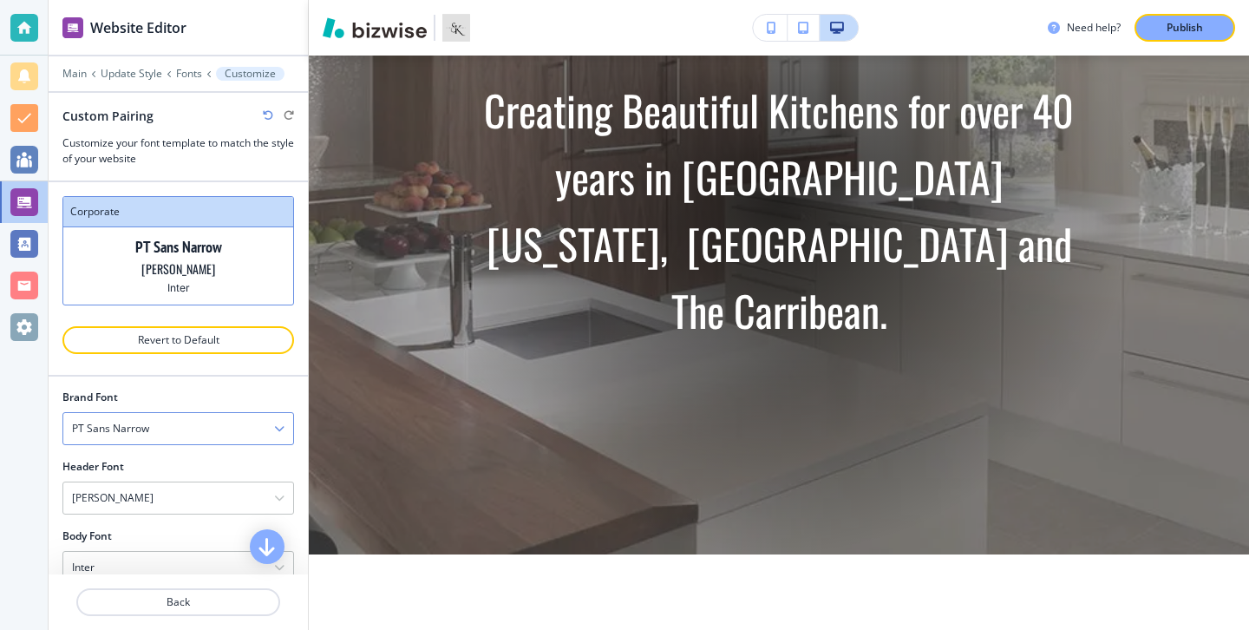
click at [264, 428] on div "PT Sans Narrow" at bounding box center [178, 428] width 230 height 31
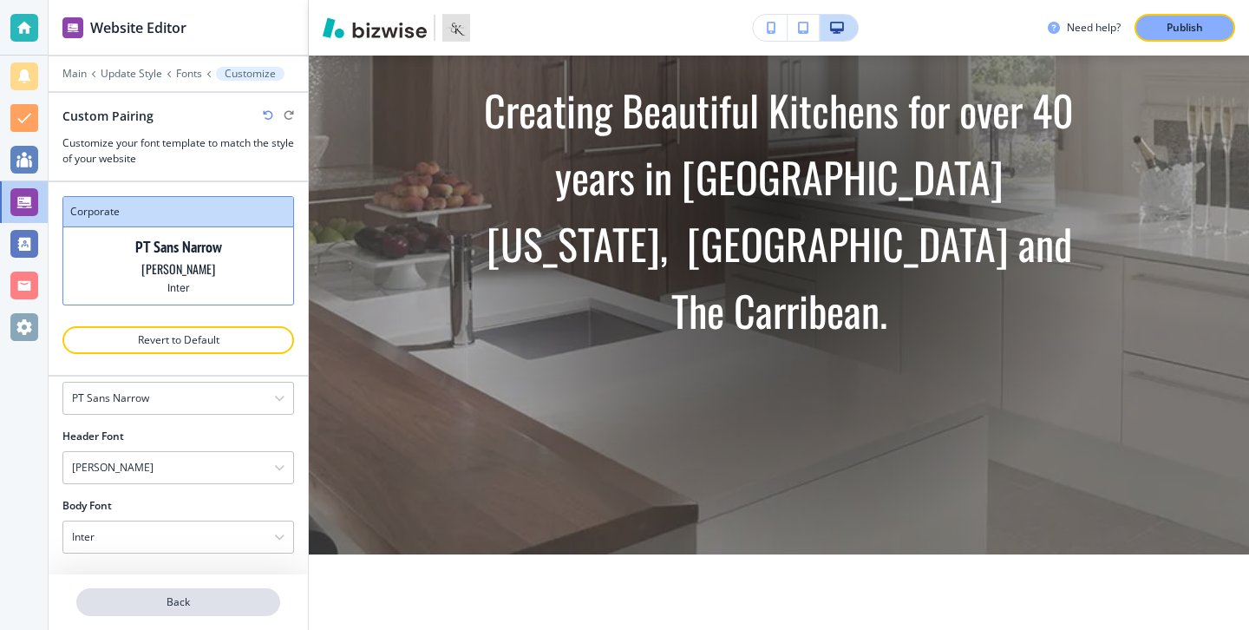
scroll to position [109, 0]
click at [167, 610] on button "Back" at bounding box center [178, 602] width 204 height 28
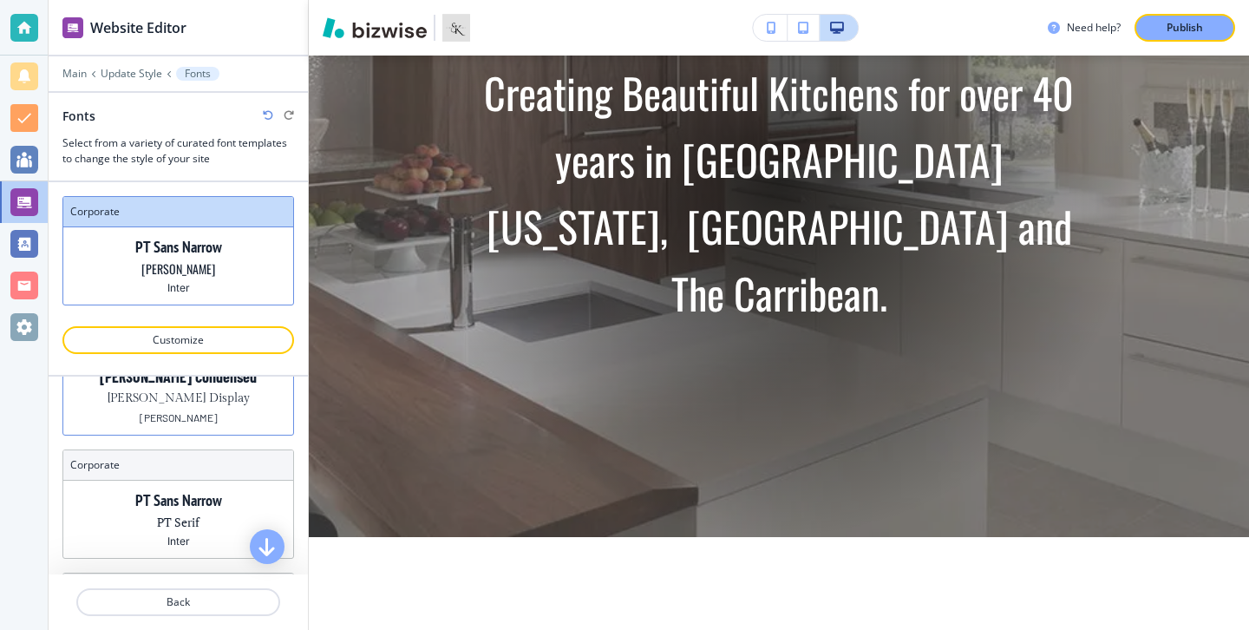
scroll to position [0, 0]
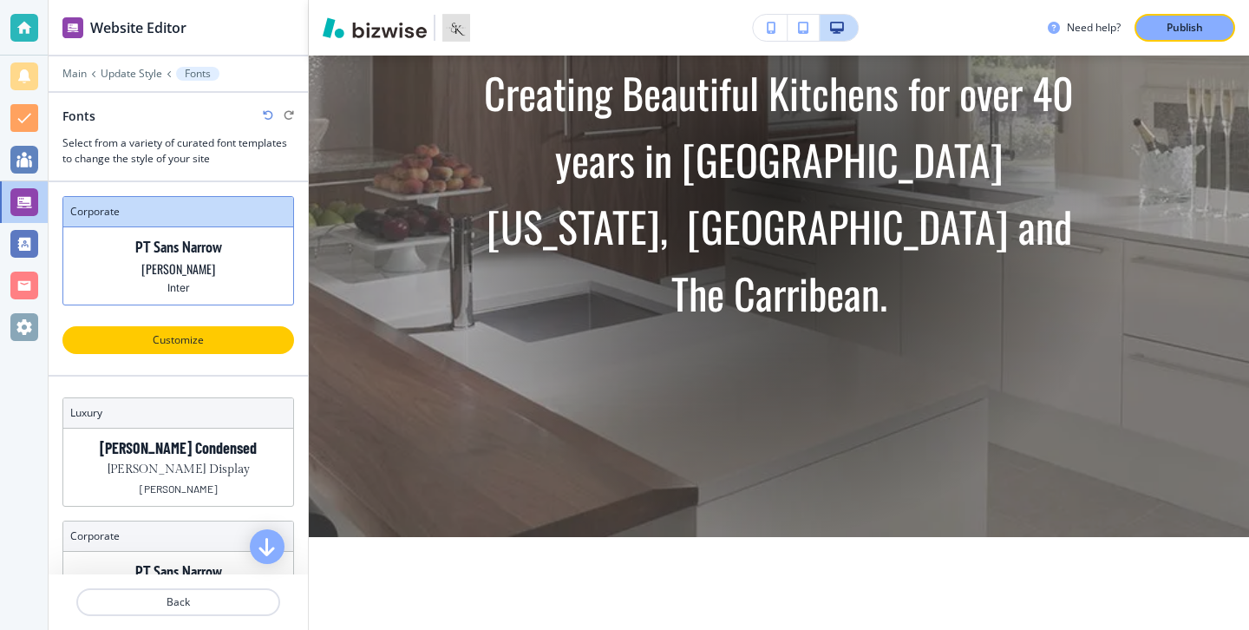
click at [220, 344] on p "Customize" at bounding box center [178, 340] width 187 height 16
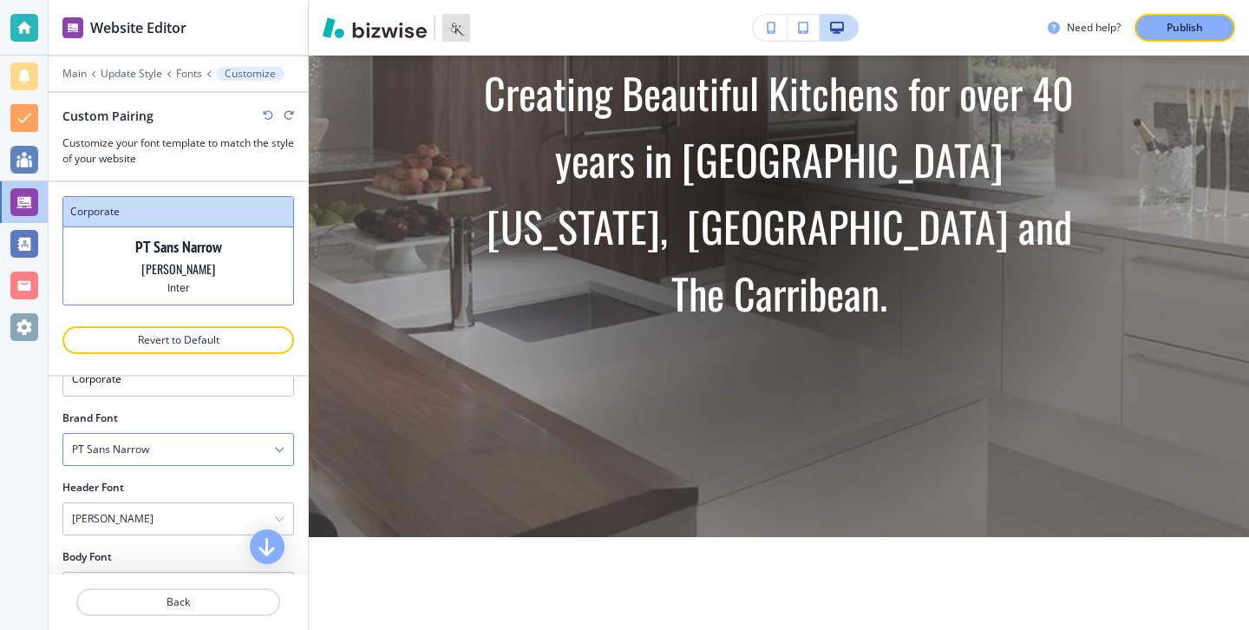
click at [217, 447] on div "PT Sans Narrow" at bounding box center [178, 449] width 230 height 31
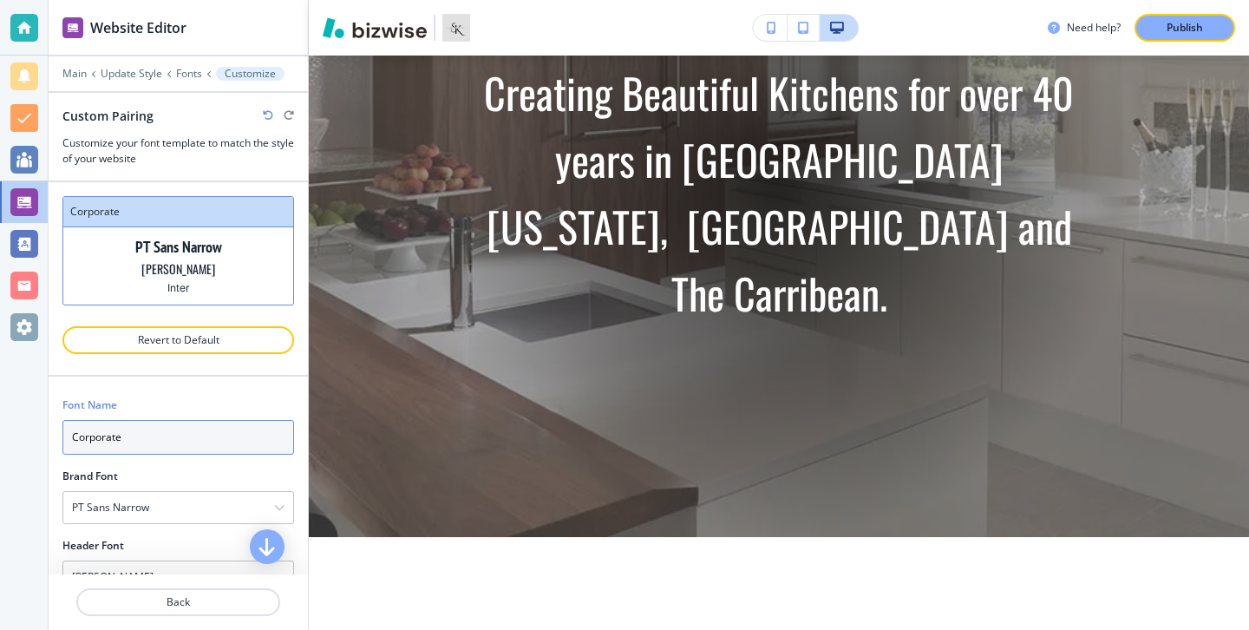
click at [232, 438] on input "Corporate" at bounding box center [178, 437] width 232 height 35
click at [36, 457] on div at bounding box center [24, 315] width 48 height 630
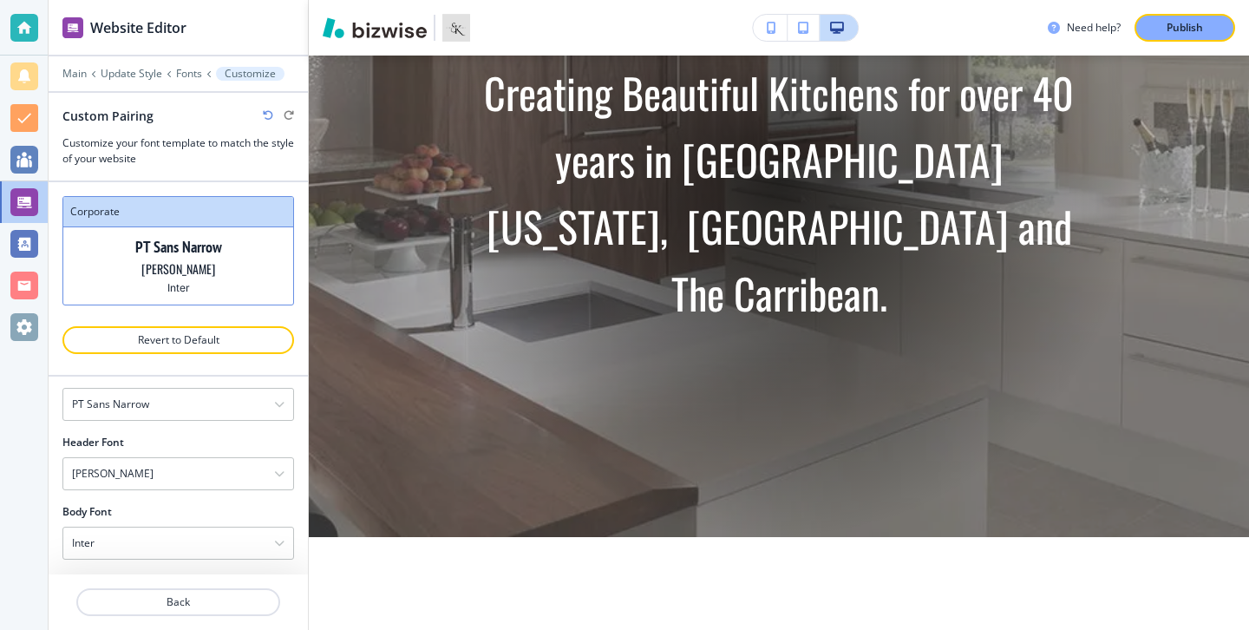
scroll to position [109, 0]
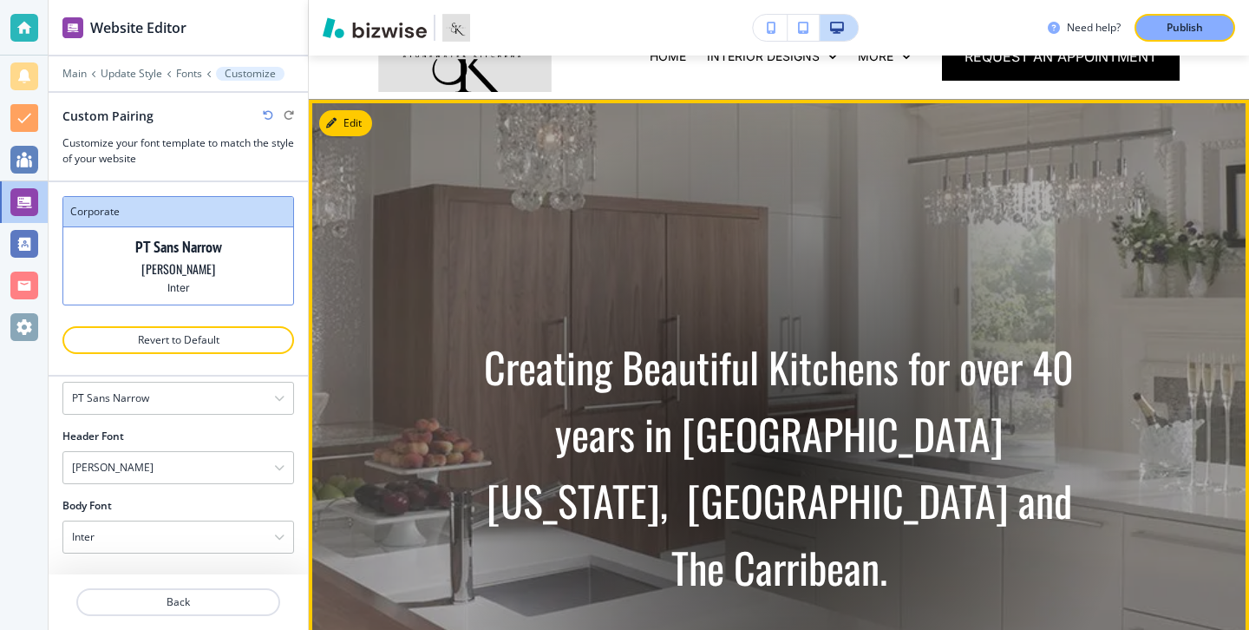
click at [353, 122] on button "Edit" at bounding box center [345, 123] width 53 height 26
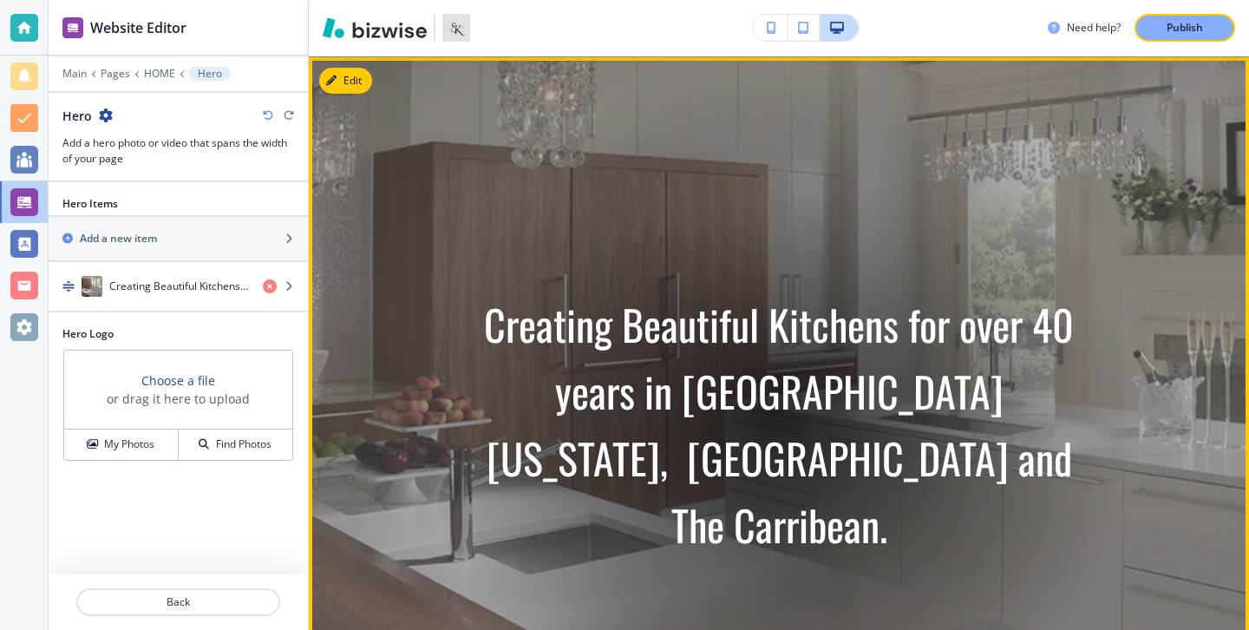
scroll to position [127, 0]
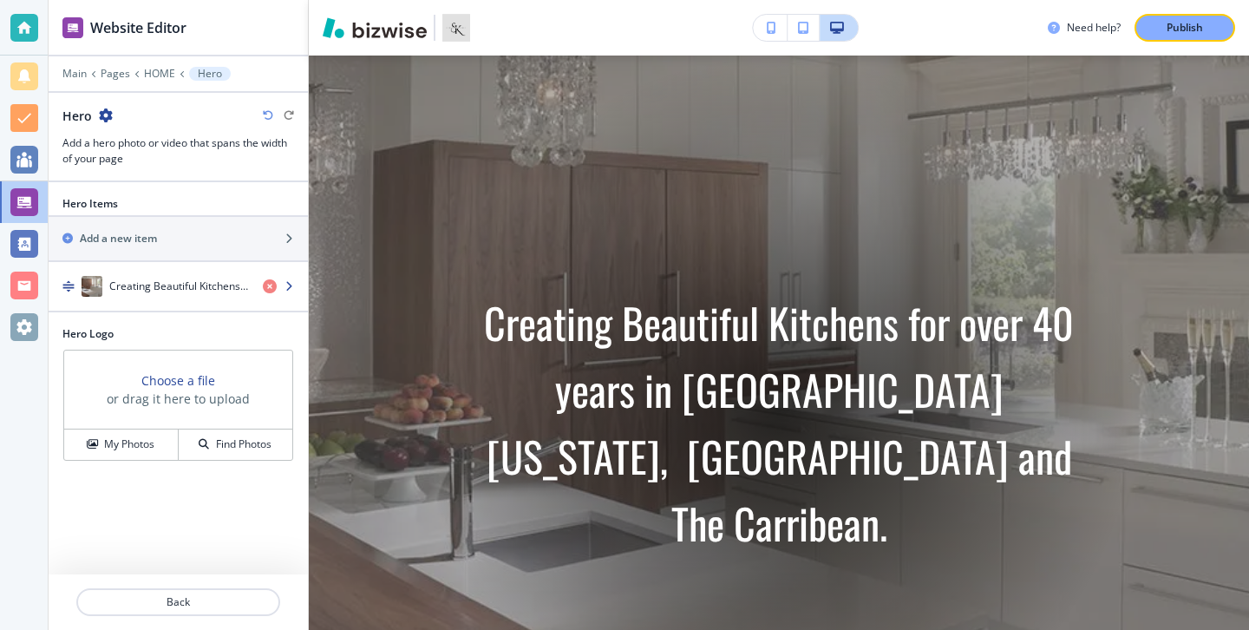
click at [176, 304] on div "button" at bounding box center [178, 304] width 259 height 14
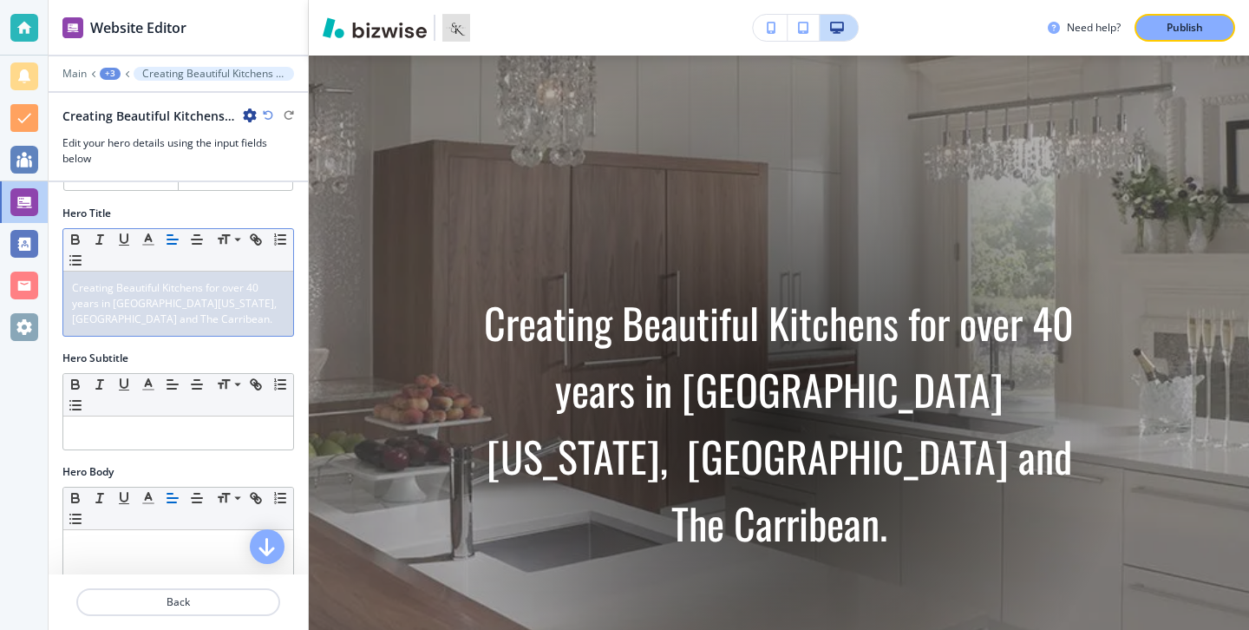
scroll to position [0, 0]
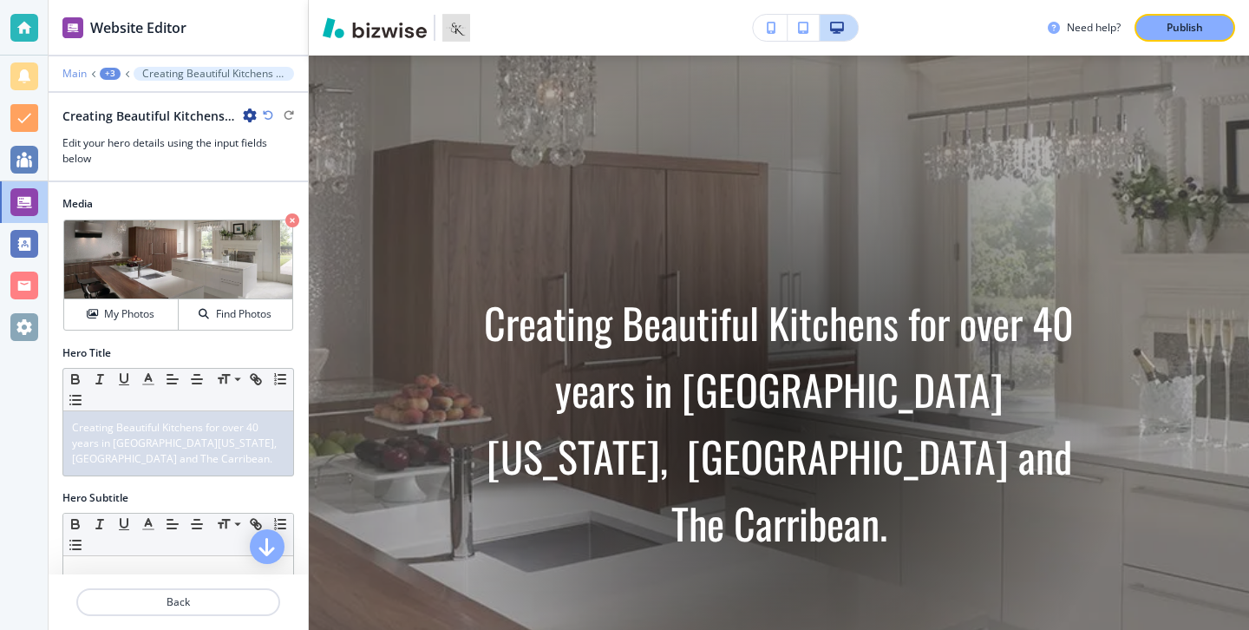
click at [72, 77] on p "Main" at bounding box center [74, 74] width 24 height 12
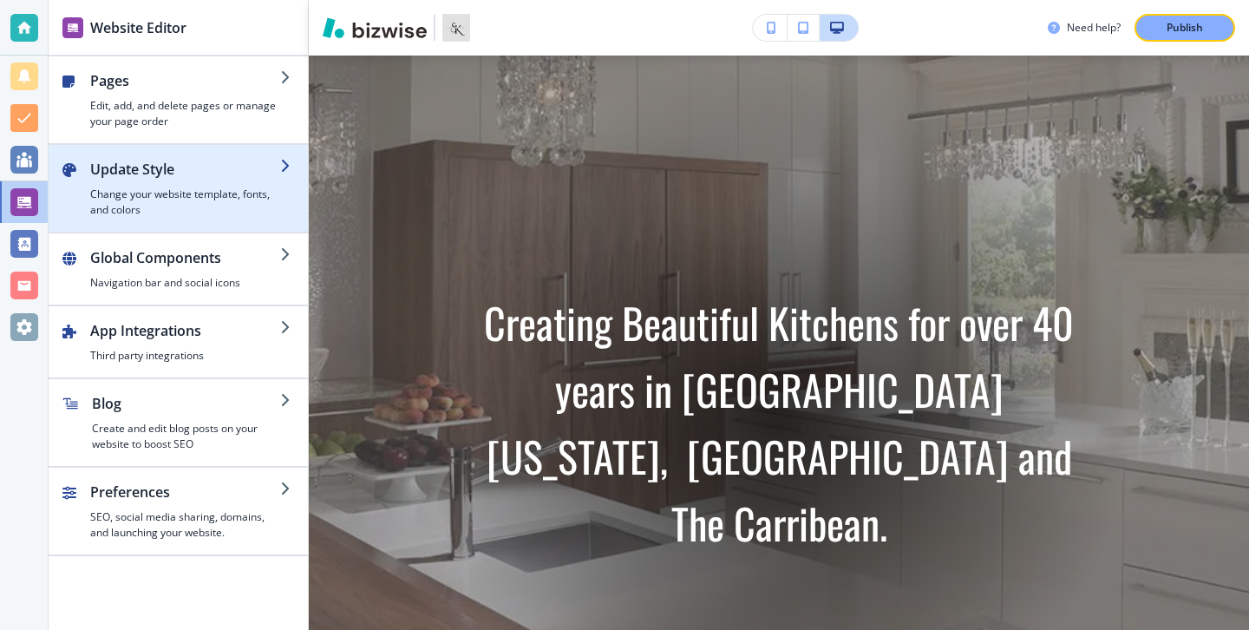
click at [115, 180] on div "button" at bounding box center [185, 183] width 190 height 7
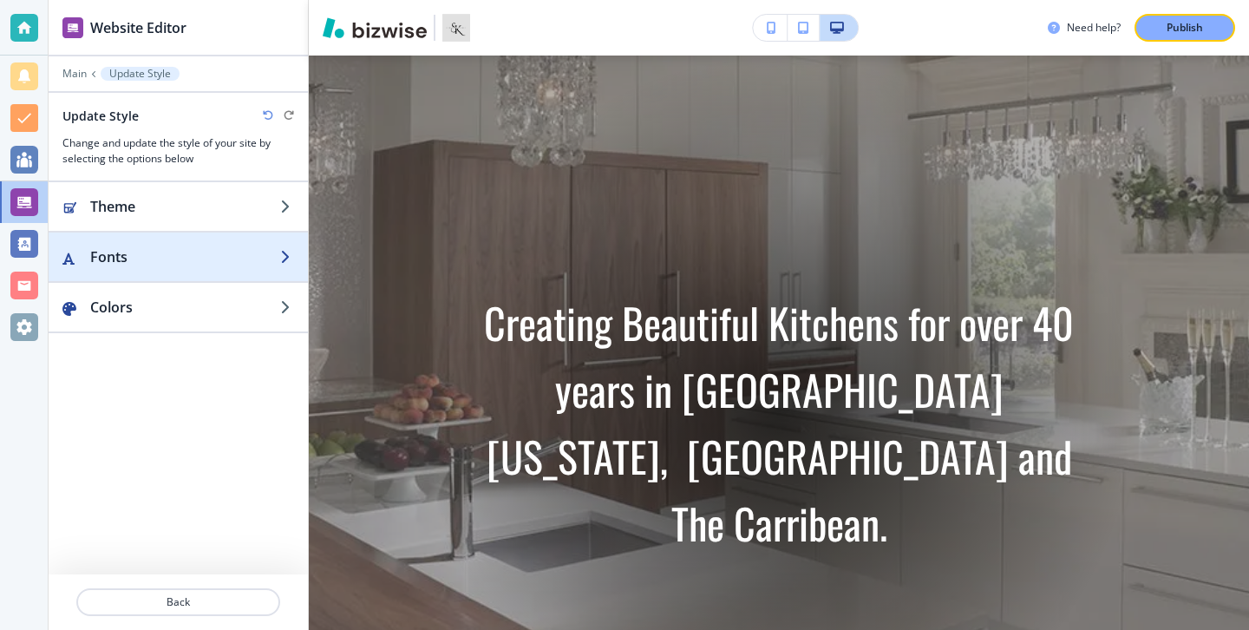
click at [192, 272] on div "button" at bounding box center [178, 274] width 259 height 14
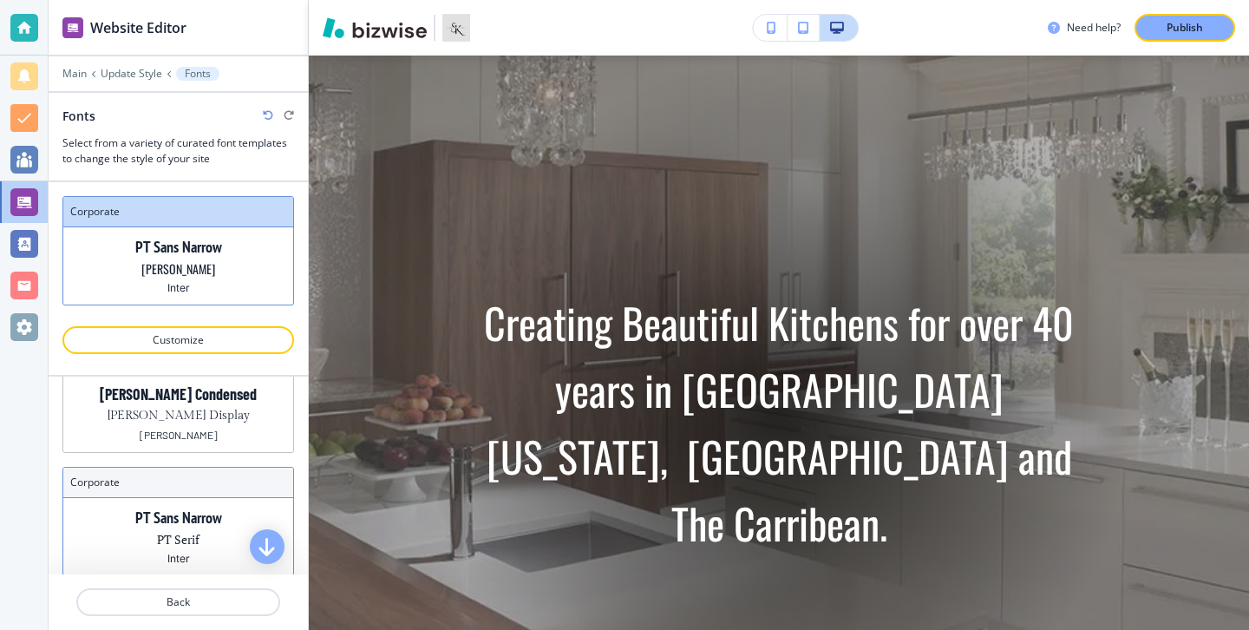
scroll to position [24, 0]
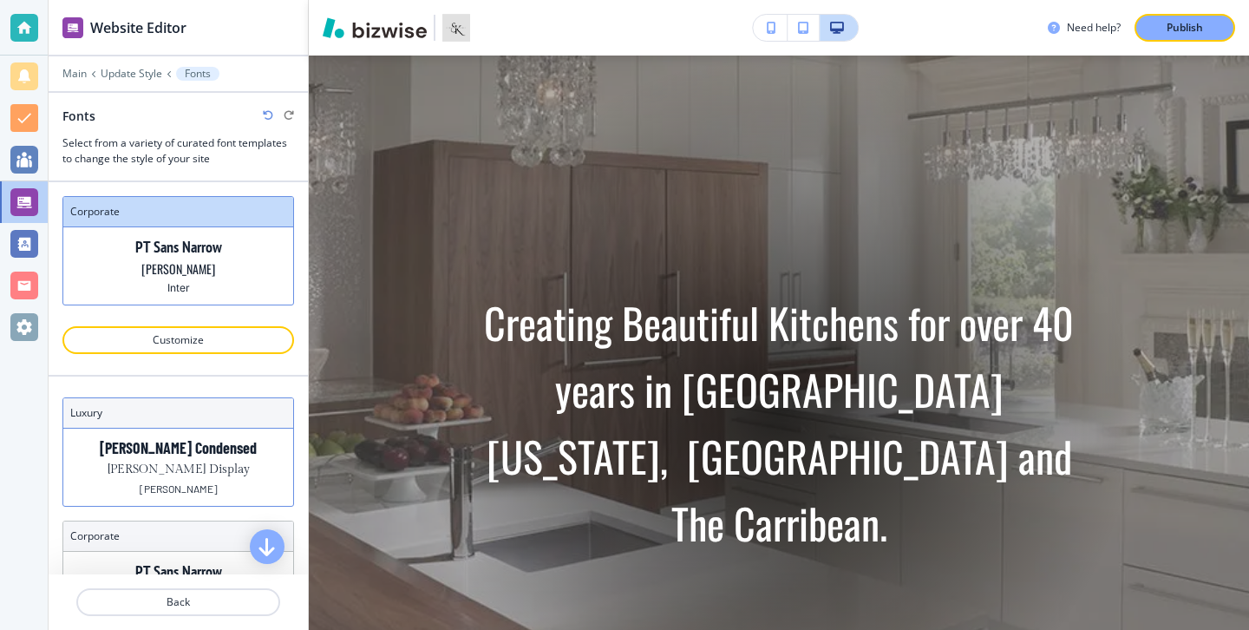
click at [205, 486] on div "Barlow Condensed Gilda Display Barlow" at bounding box center [178, 467] width 230 height 77
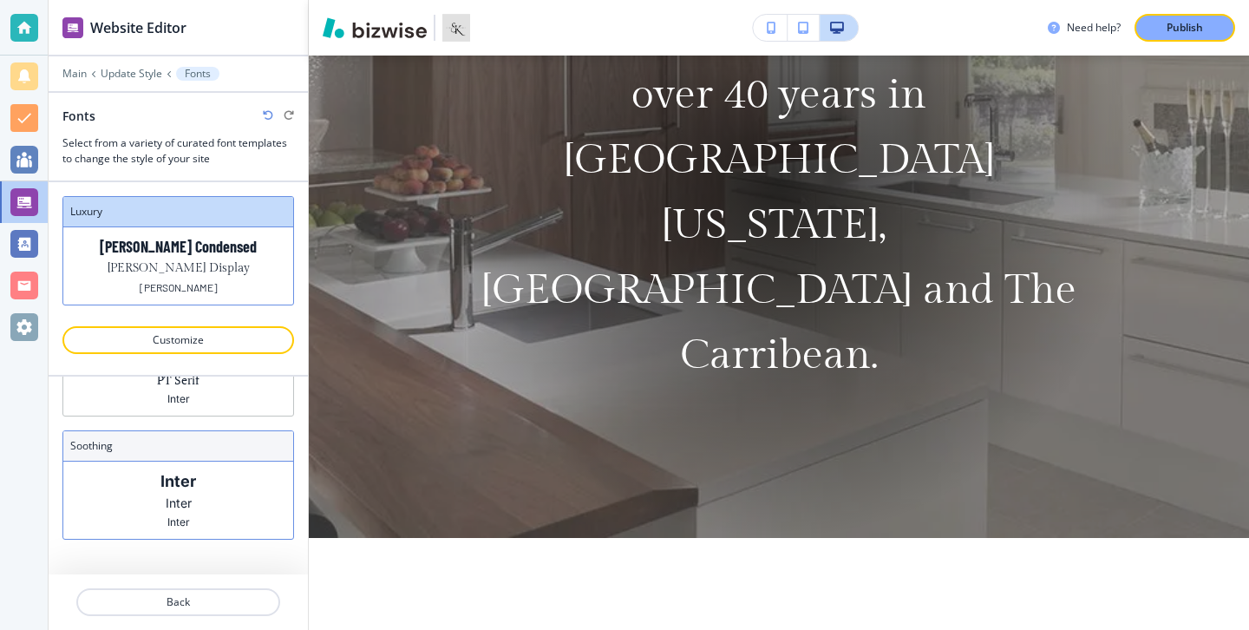
click at [205, 493] on div "Inter Inter Inter" at bounding box center [178, 500] width 230 height 77
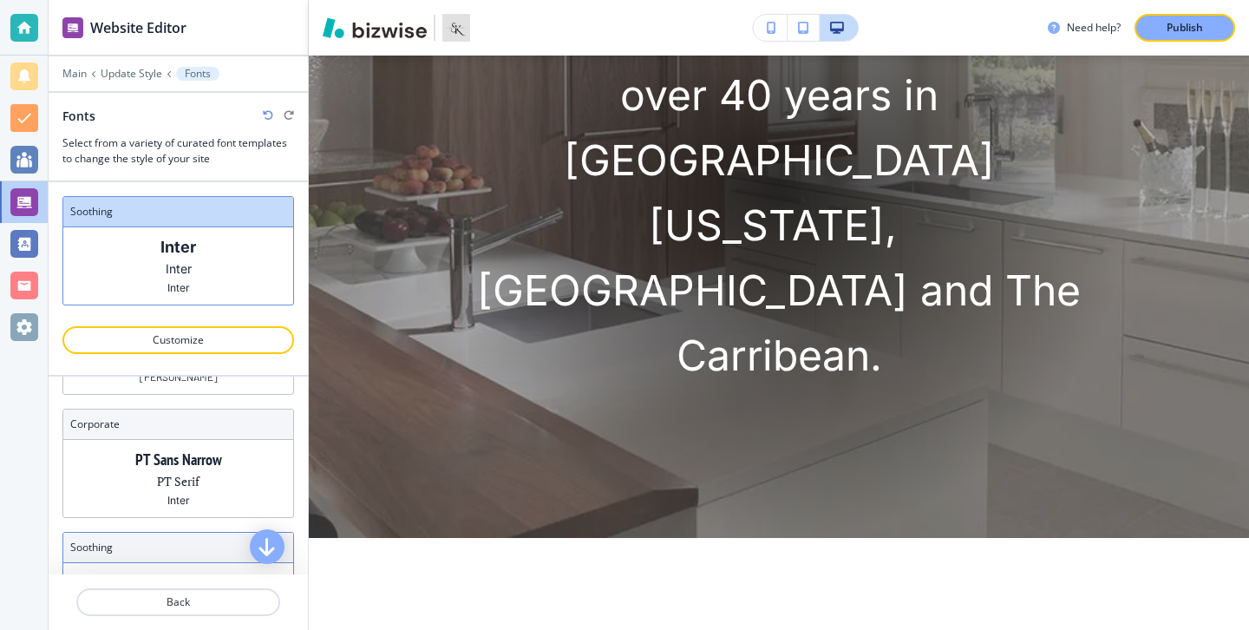
click at [234, 502] on div "PT Sans Narrow PT Serif Inter" at bounding box center [178, 478] width 230 height 77
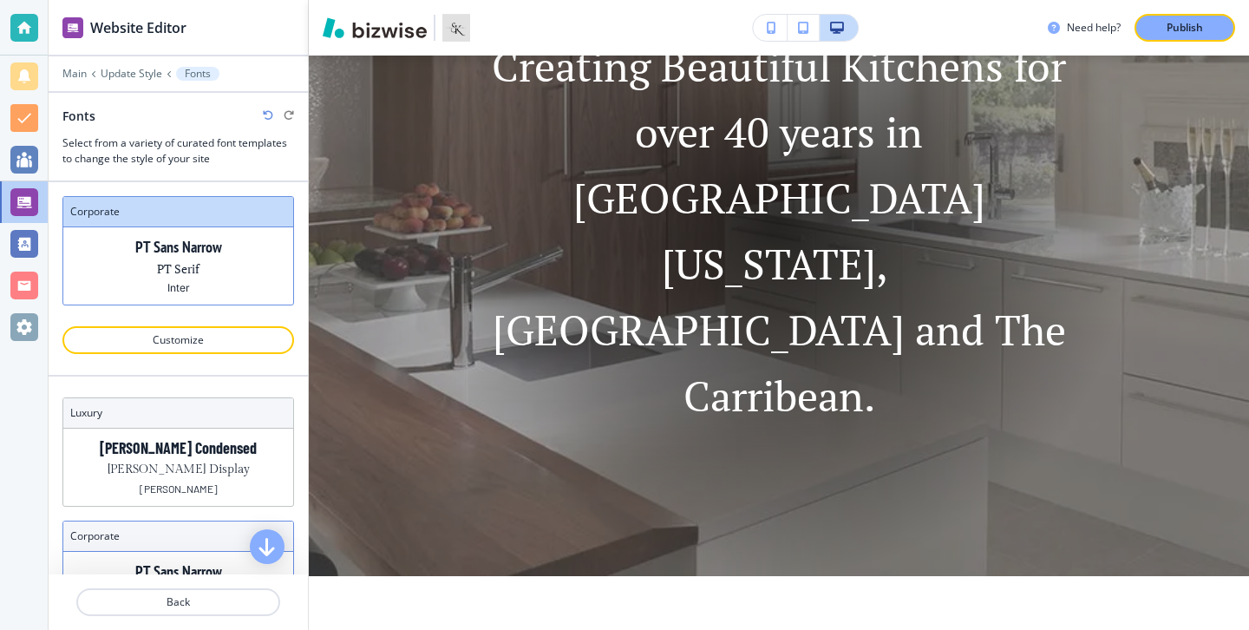
click at [199, 439] on p "Barlow Condensed" at bounding box center [178, 448] width 157 height 18
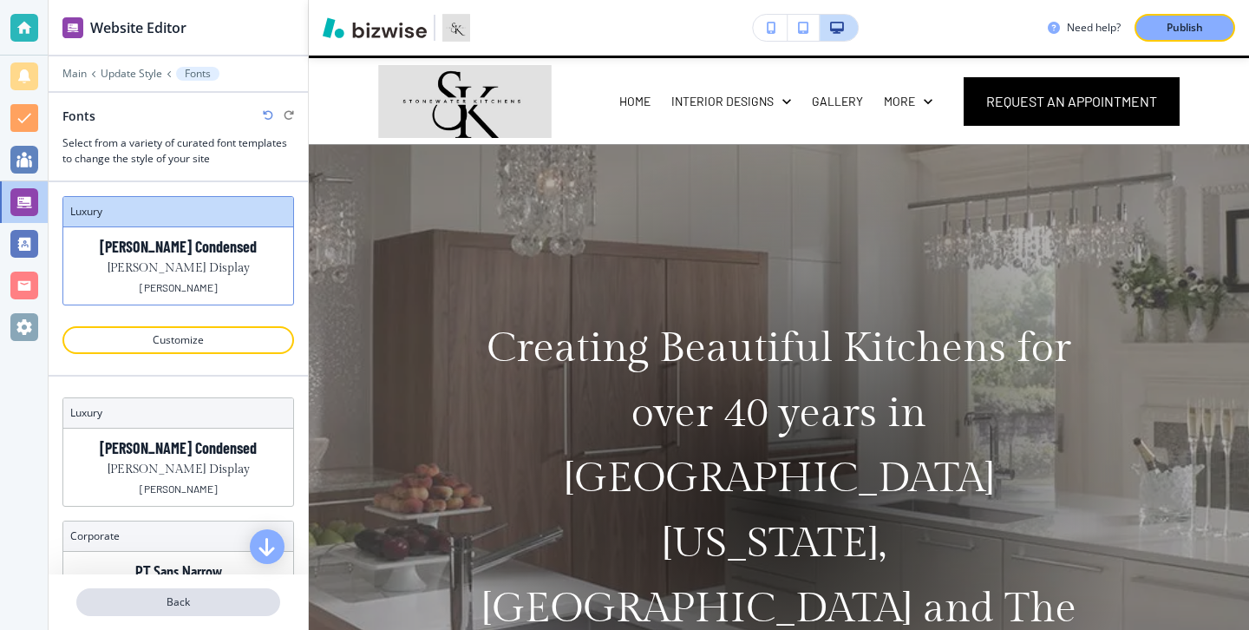
click at [214, 606] on p "Back" at bounding box center [178, 602] width 200 height 16
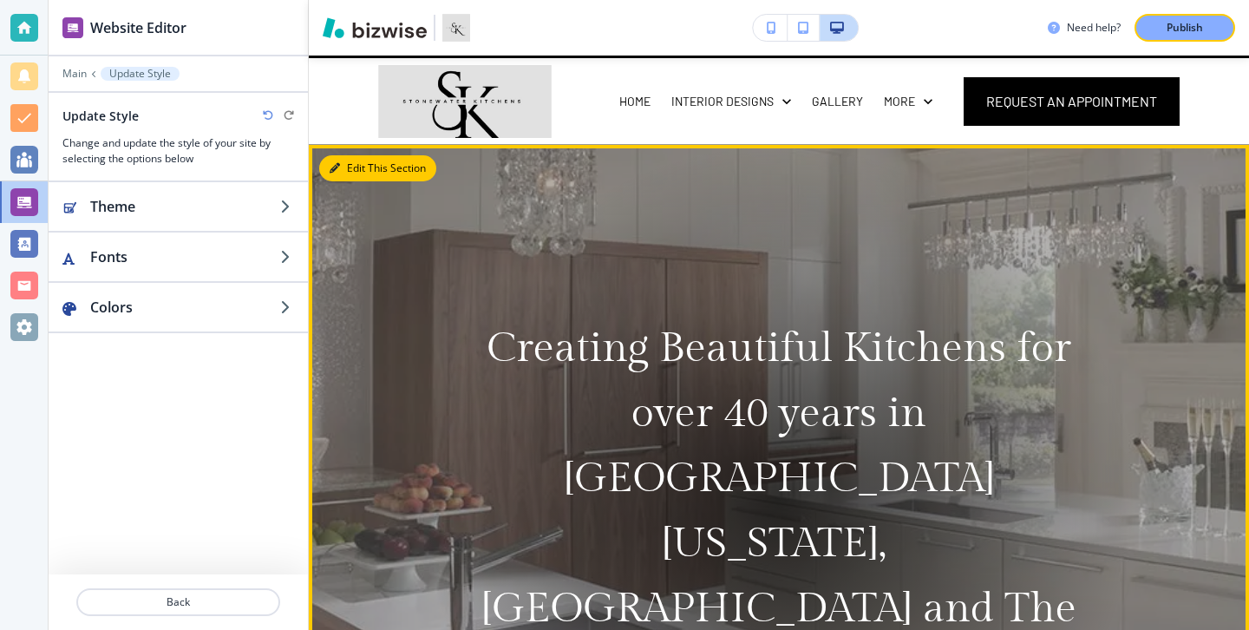
click at [351, 161] on button "Edit This Section" at bounding box center [377, 168] width 117 height 26
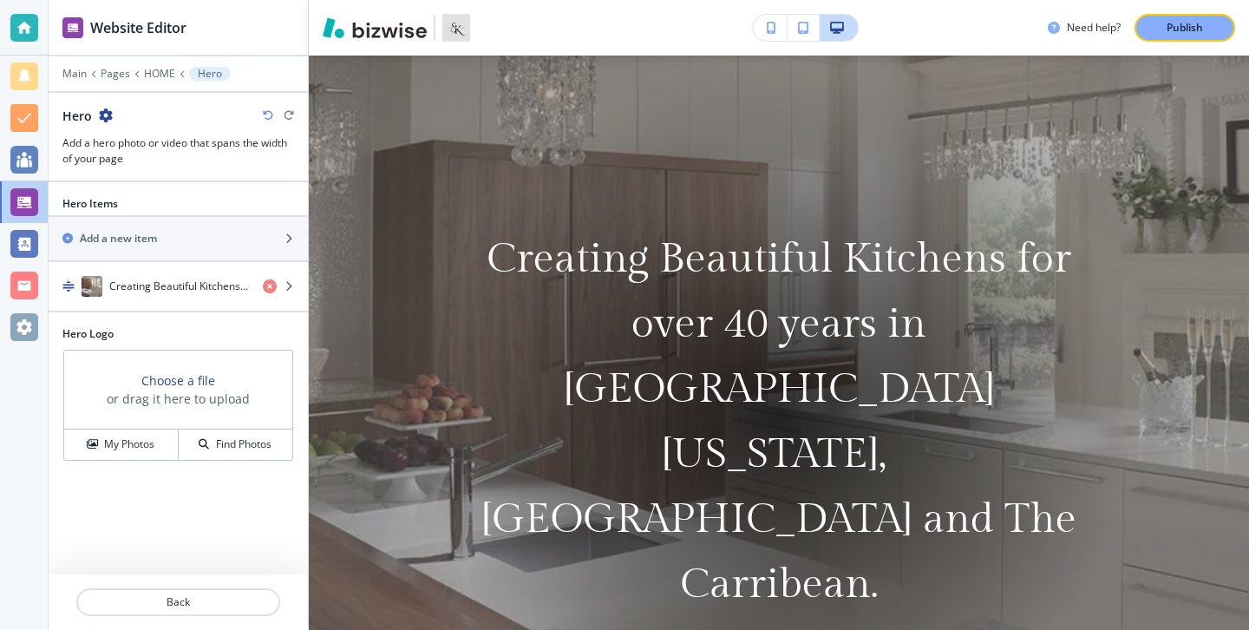
click at [146, 311] on div "Hero Items Add a new item Creating Beautiful Kitchens for over 40 years in Sout…" at bounding box center [178, 261] width 259 height 130
click at [160, 294] on div "Creating Beautiful Kitchens for over 40 years in South Florida, New England and…" at bounding box center [149, 286] width 200 height 21
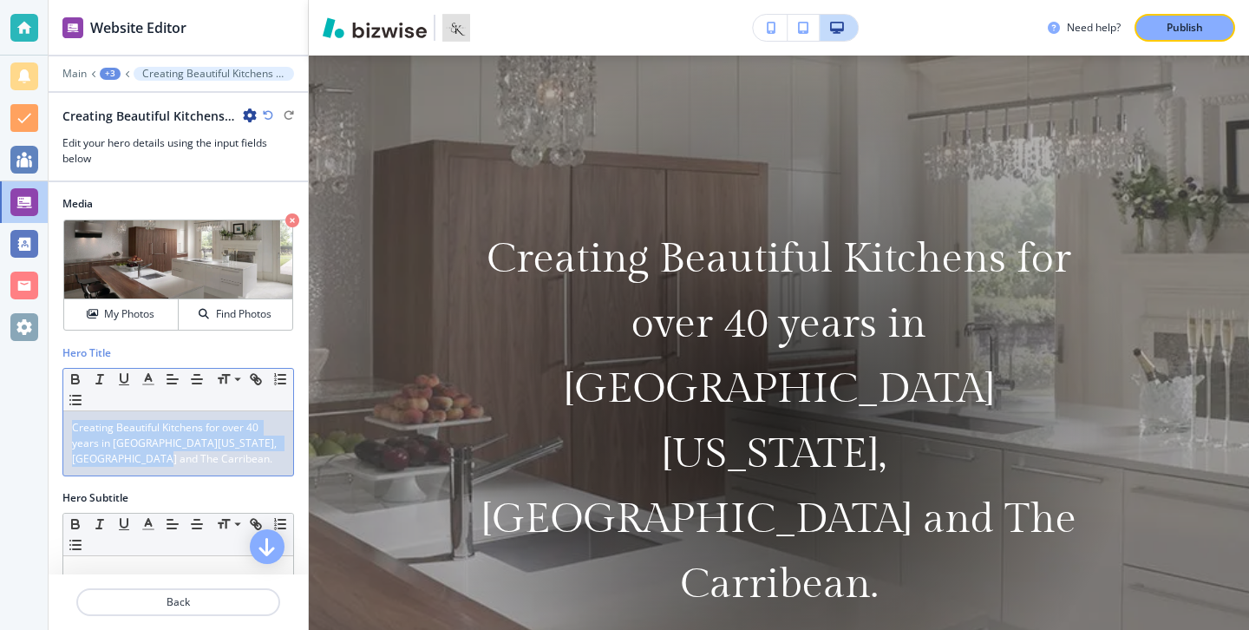
drag, startPoint x: 171, startPoint y: 456, endPoint x: 62, endPoint y: 422, distance: 113.6
click at [63, 422] on div "Creating Beautiful Kitchens for over 40 years in South Florida, New England and…" at bounding box center [178, 443] width 230 height 64
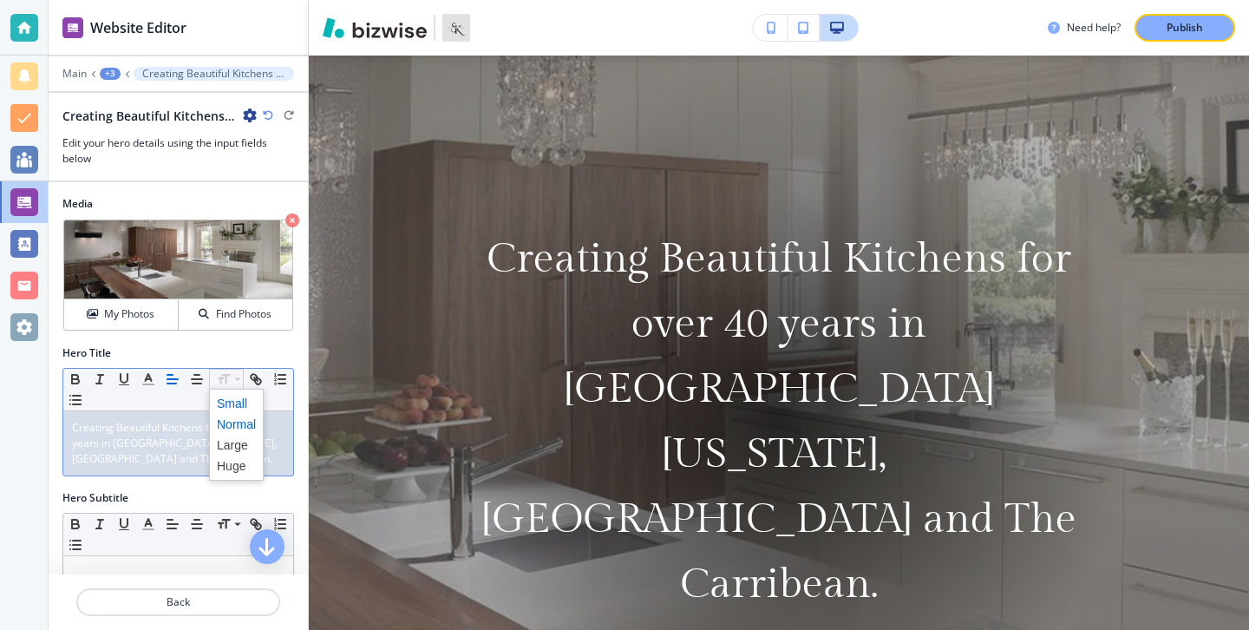
click at [238, 399] on span at bounding box center [236, 403] width 39 height 21
click at [233, 429] on span "Creating Beautiful Kitchens for over 40 years in South Florida, New England and…" at bounding box center [178, 444] width 212 height 43
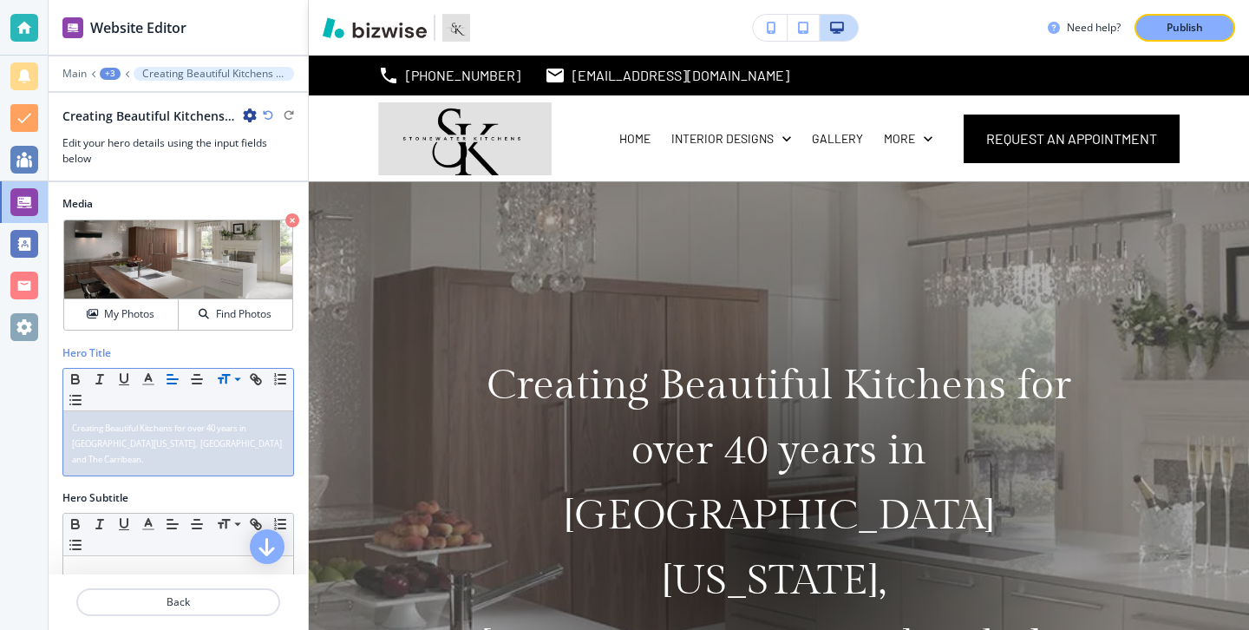
click at [269, 462] on div "Hero Title Small Normal Large Huge Creating Beautiful Kitchens for over 40 year…" at bounding box center [178, 417] width 259 height 145
drag, startPoint x: 267, startPoint y: 449, endPoint x: 97, endPoint y: 410, distance: 174.5
click at [97, 410] on div "Small Normal Large Huge Creating Beautiful Kitchens for over 40 years in South …" at bounding box center [178, 422] width 232 height 108
click at [233, 406] on span at bounding box center [236, 403] width 39 height 21
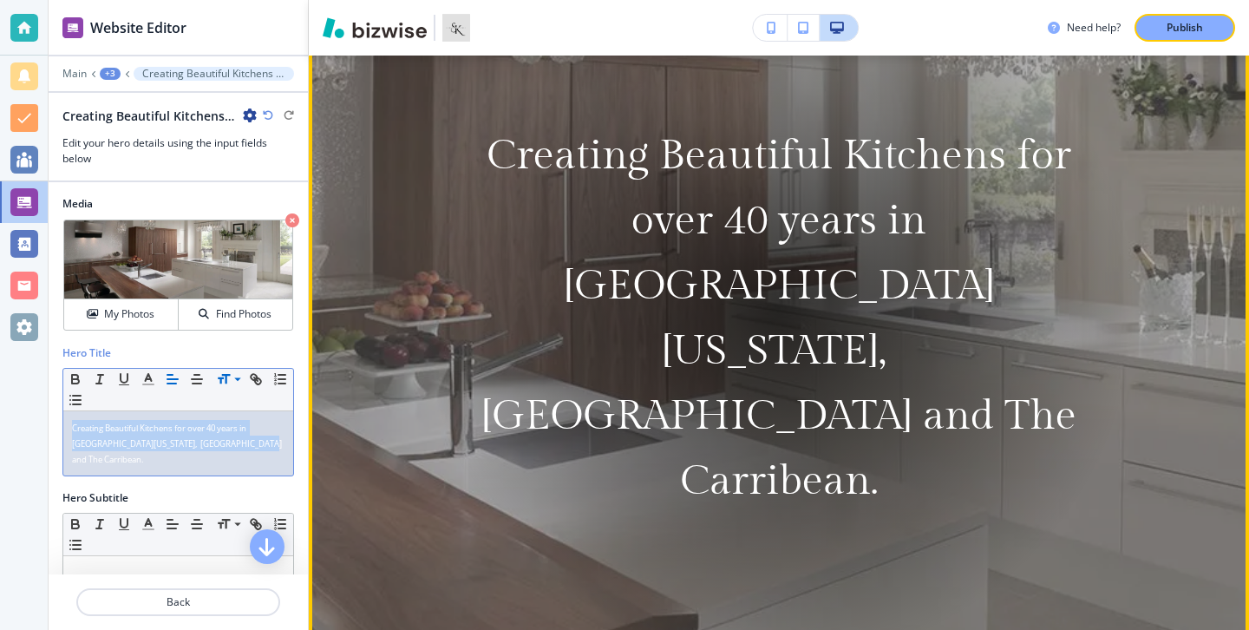
scroll to position [0, 0]
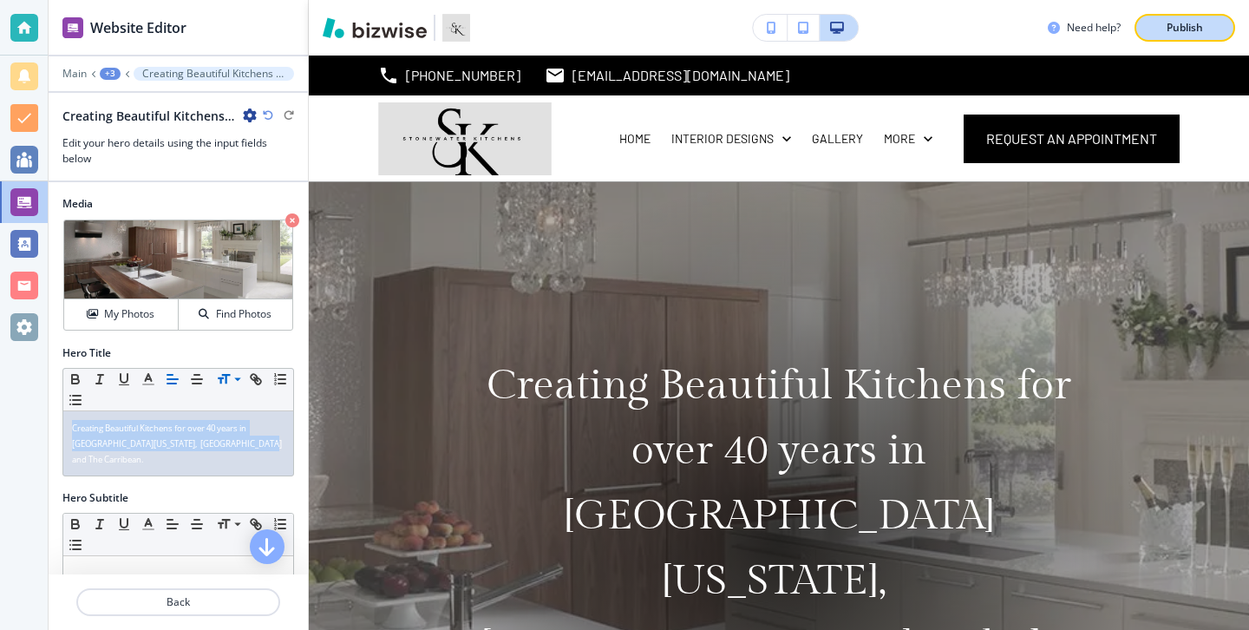
click at [1174, 41] on button "Publish" at bounding box center [1185, 28] width 101 height 28
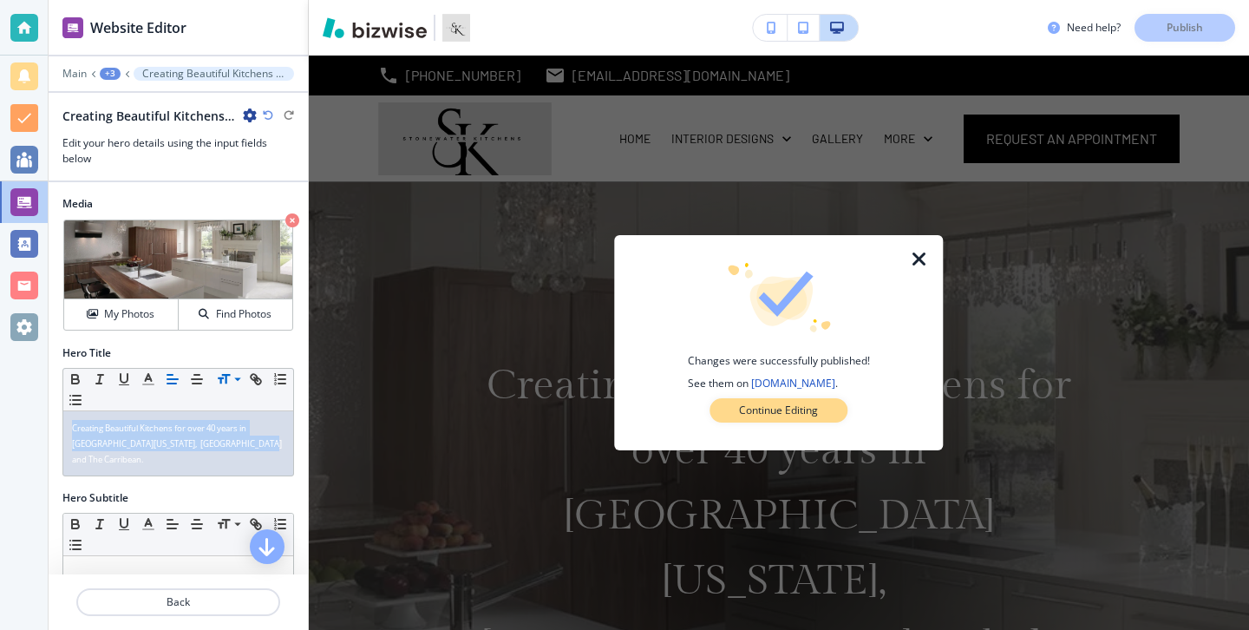
click at [830, 414] on button "Continue Editing" at bounding box center [779, 410] width 138 height 24
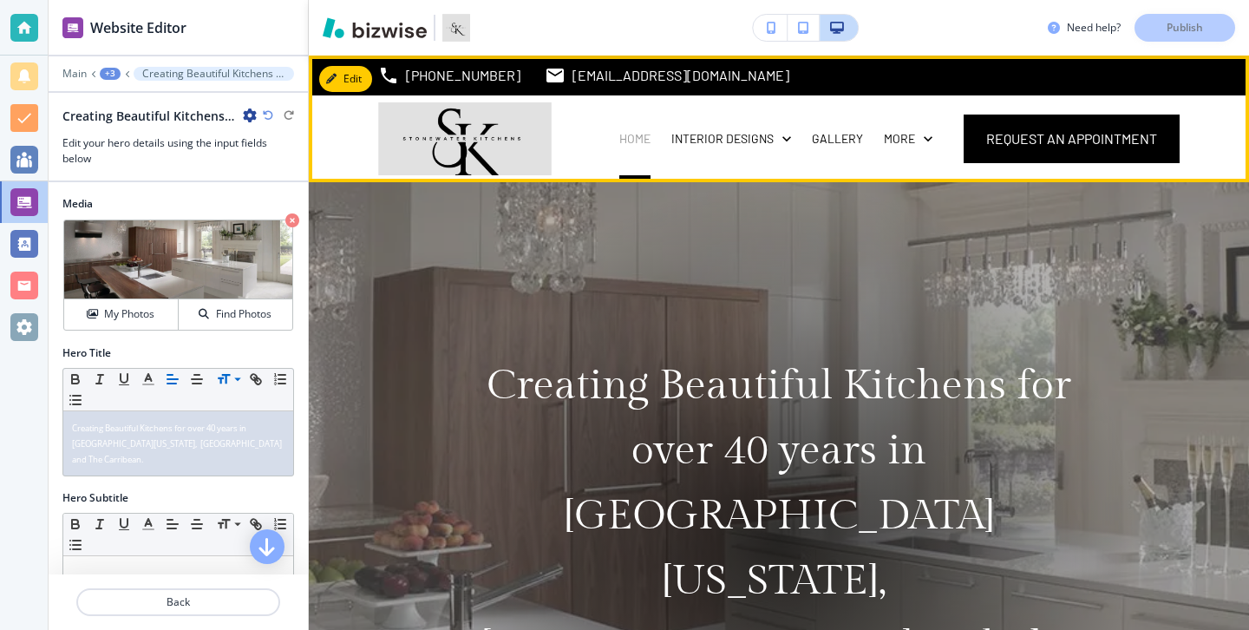
click at [648, 142] on p "HOME" at bounding box center [635, 138] width 31 height 17
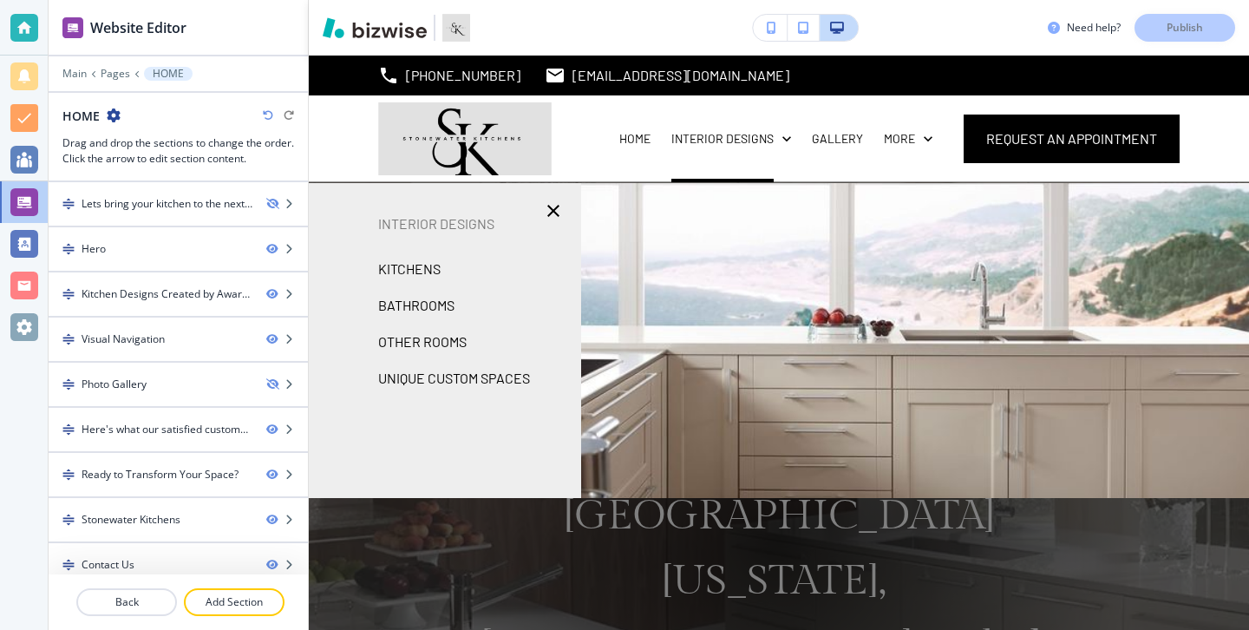
click at [423, 264] on p "KITCHENS" at bounding box center [409, 269] width 62 height 26
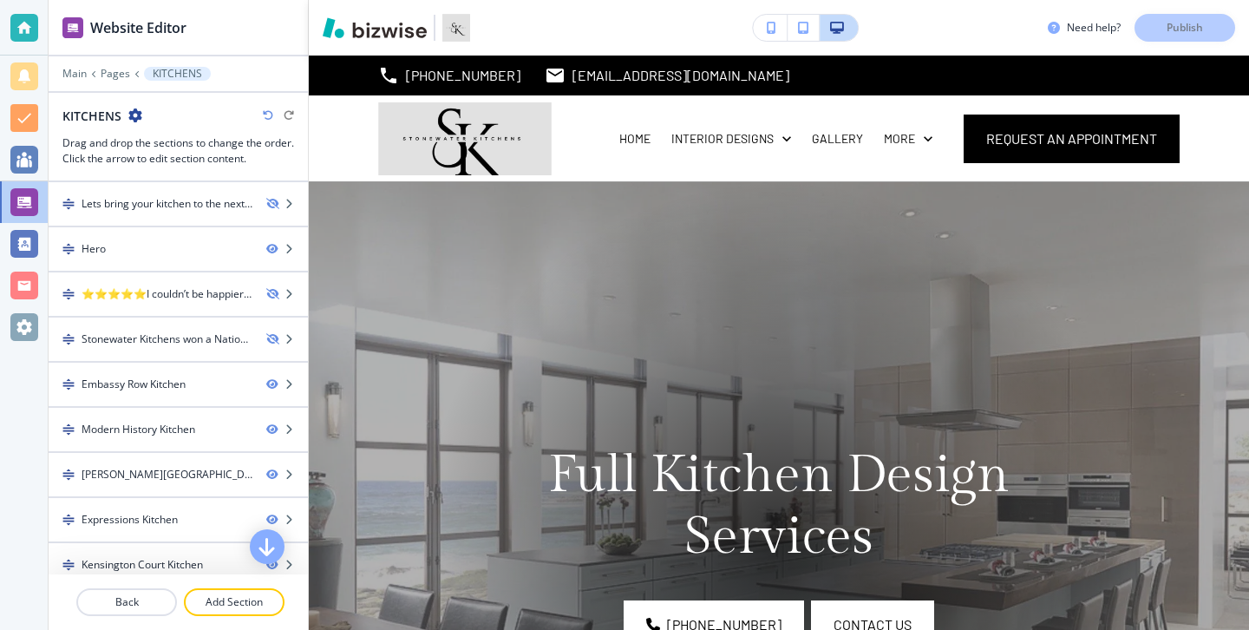
click at [33, 24] on div at bounding box center [24, 28] width 28 height 28
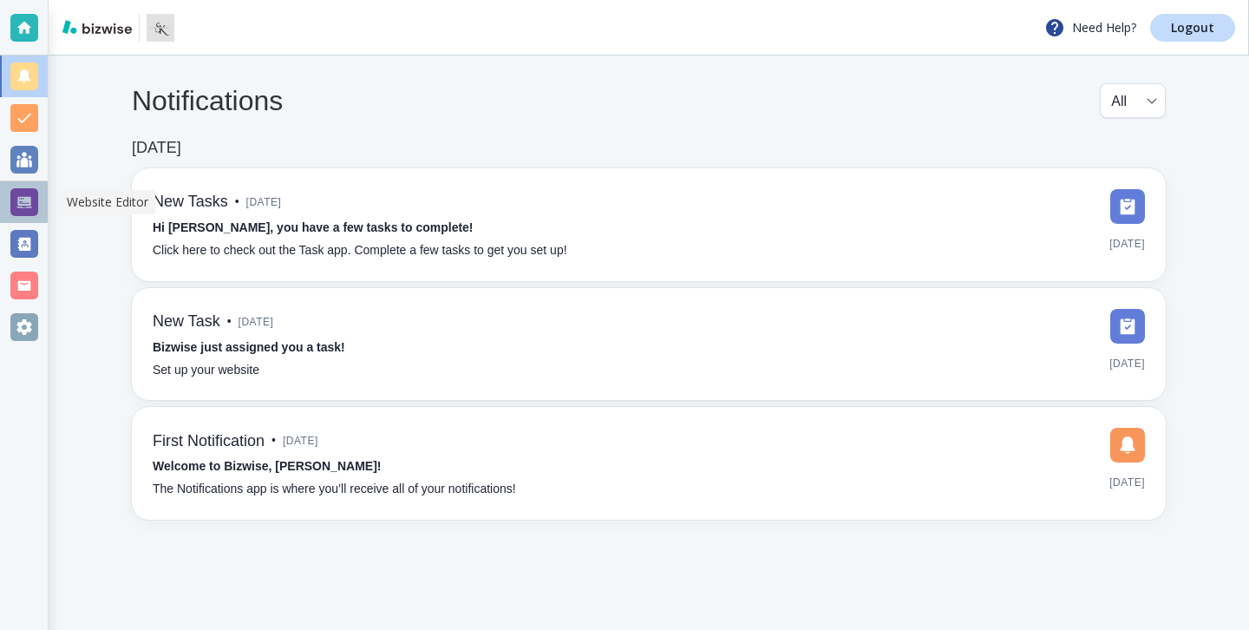
click at [45, 197] on div at bounding box center [24, 202] width 48 height 42
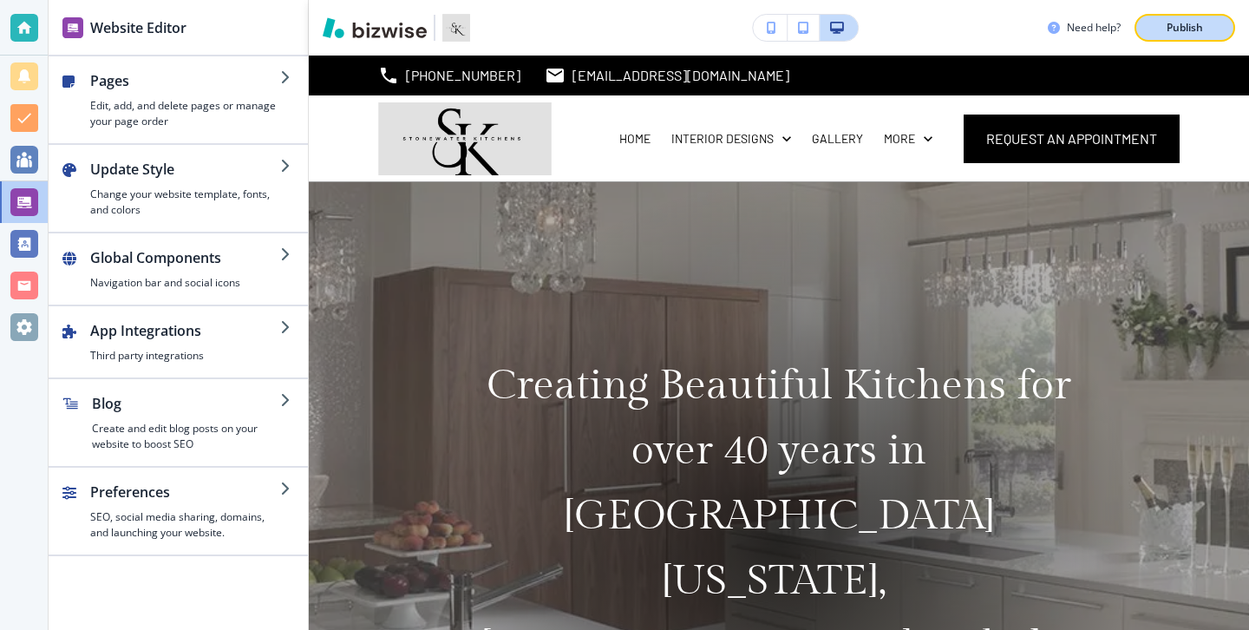
click at [1184, 28] on p "Publish" at bounding box center [1185, 28] width 36 height 16
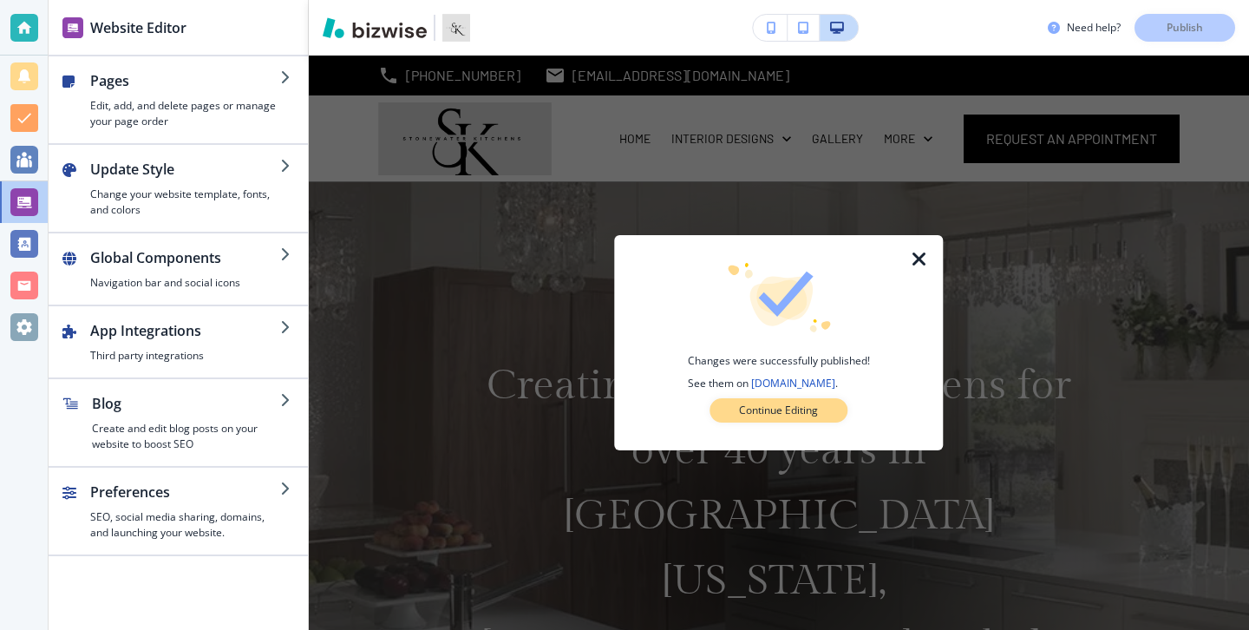
click at [822, 413] on button "Continue Editing" at bounding box center [779, 410] width 138 height 24
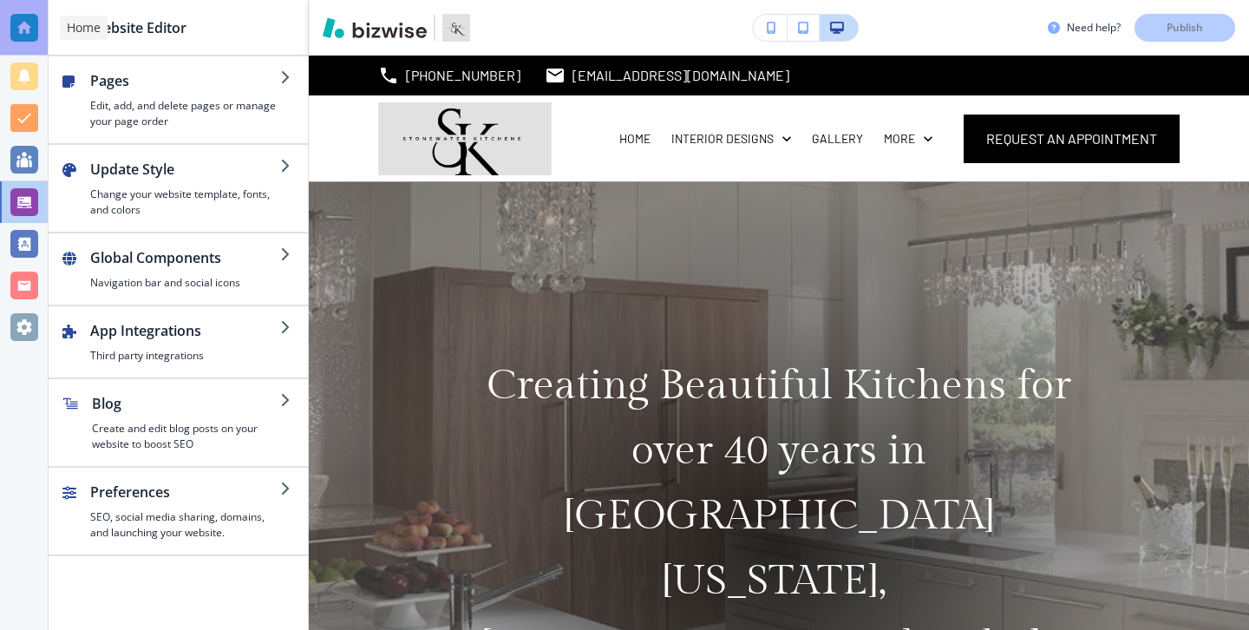
click at [36, 45] on div at bounding box center [24, 28] width 48 height 56
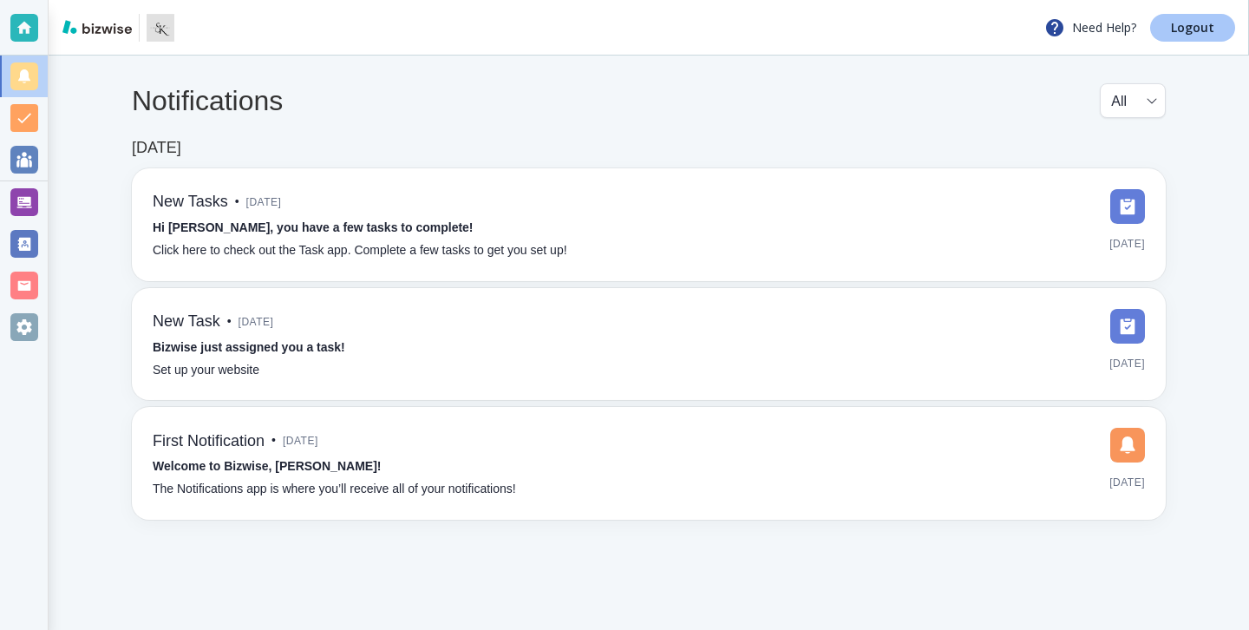
click at [1160, 16] on link "Logout" at bounding box center [1193, 28] width 85 height 28
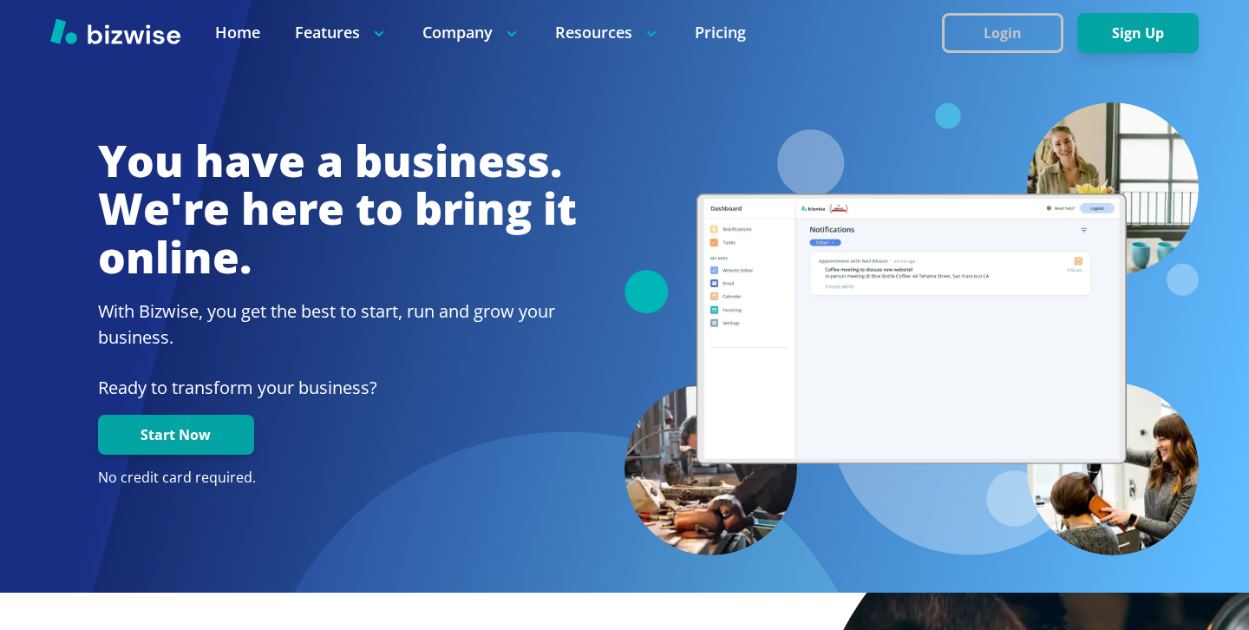
click at [1033, 20] on button "Login" at bounding box center [1002, 33] width 121 height 40
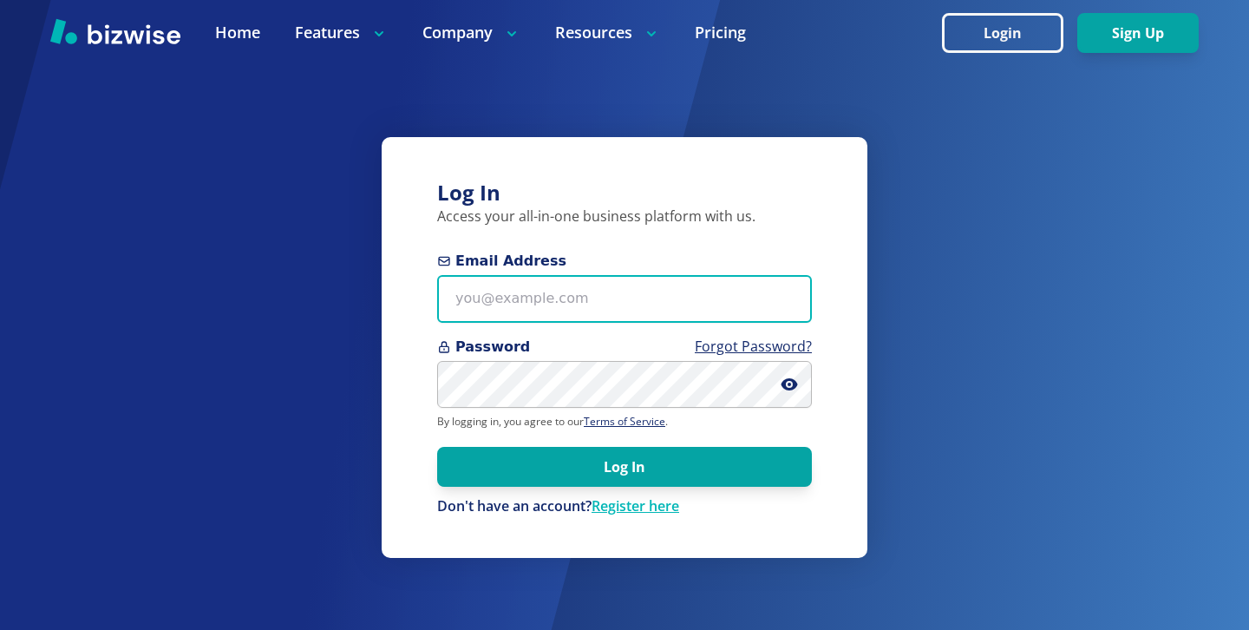
click at [635, 310] on input "Email Address" at bounding box center [624, 299] width 375 height 48
paste input "[EMAIL_ADDRESS][DOMAIN_NAME]"
type input "[EMAIL_ADDRESS][DOMAIN_NAME]"
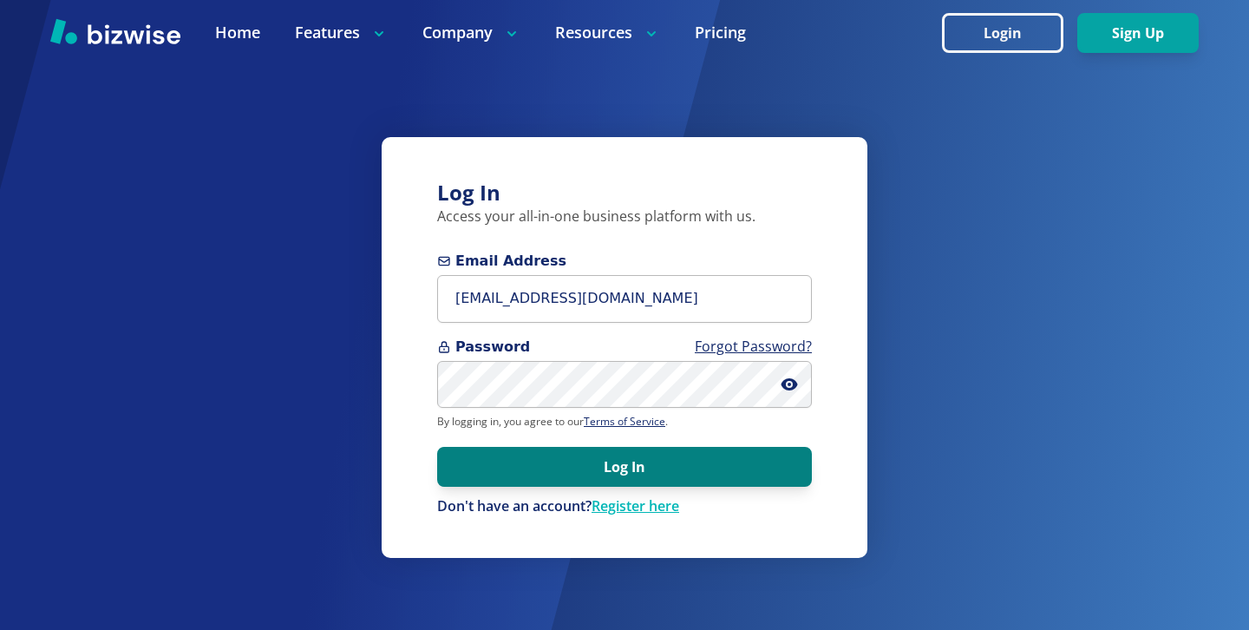
click at [715, 469] on button "Log In" at bounding box center [624, 467] width 375 height 40
